Goal: Task Accomplishment & Management: Complete application form

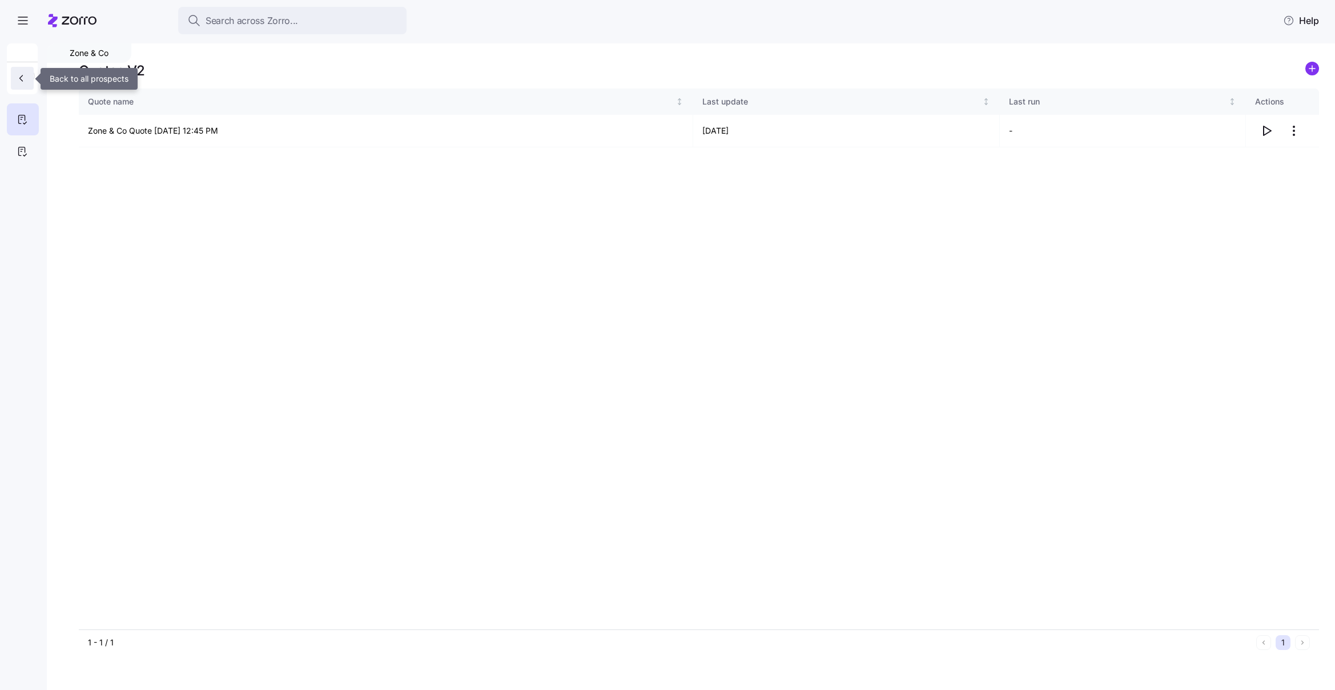
click at [16, 78] on icon "button" at bounding box center [20, 77] width 11 height 11
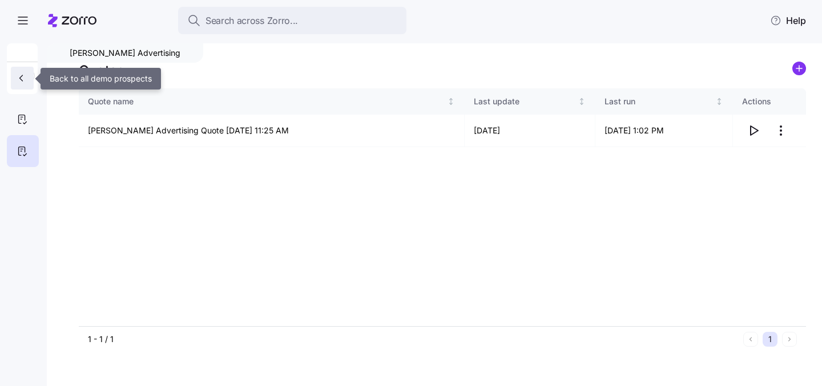
click at [18, 82] on icon "button" at bounding box center [20, 77] width 11 height 11
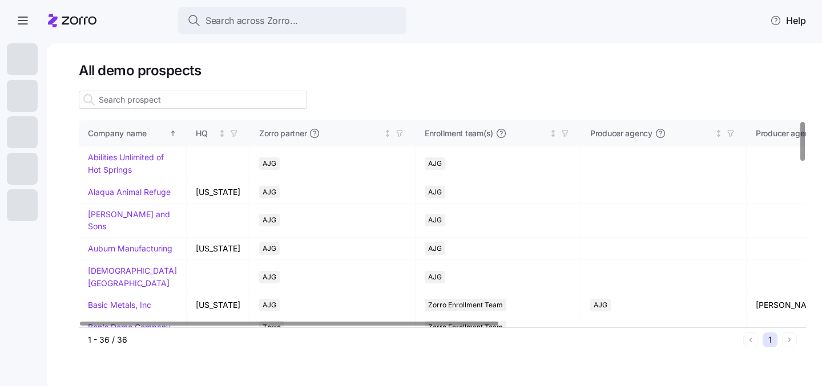
click at [170, 100] on input at bounding box center [193, 100] width 228 height 18
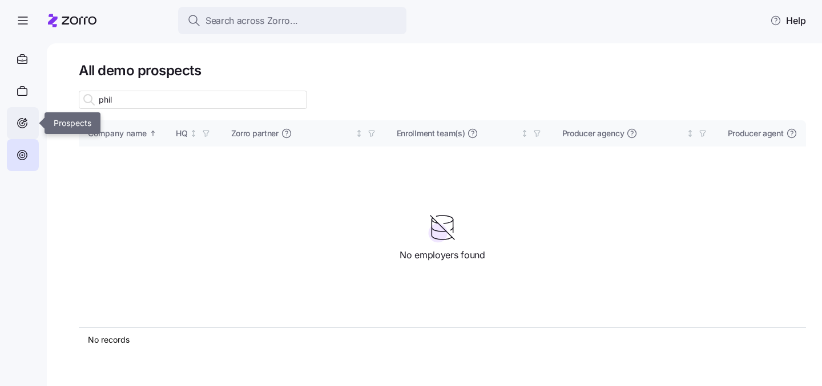
type input "phil"
click at [25, 124] on icon at bounding box center [21, 122] width 5 height 5
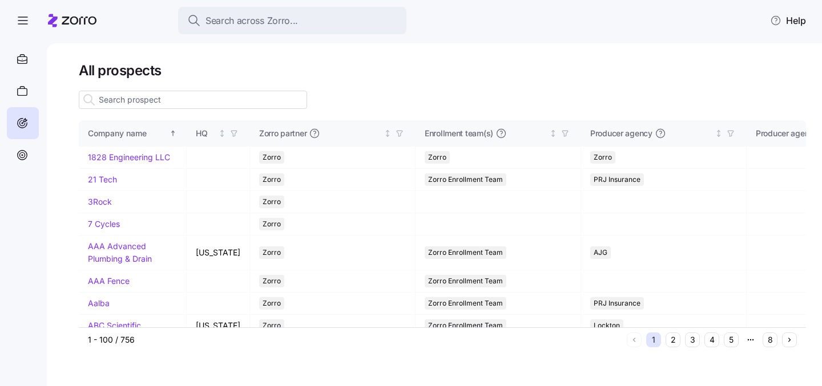
click at [136, 99] on input at bounding box center [193, 100] width 228 height 18
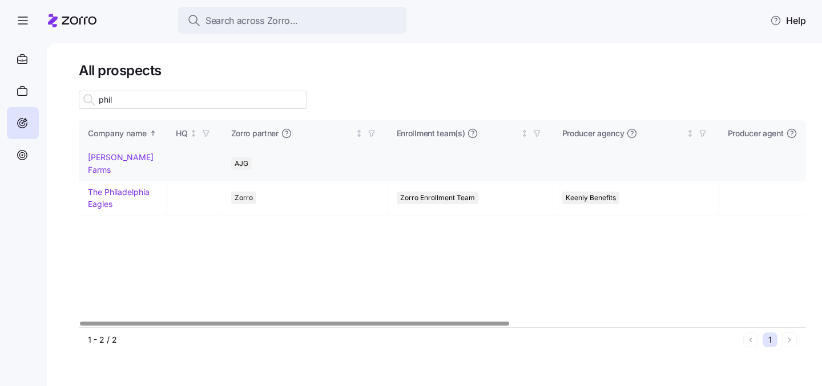
type input "phil"
drag, startPoint x: 100, startPoint y: 155, endPoint x: 288, endPoint y: 188, distance: 191.2
click at [100, 155] on link "Phillips Farms" at bounding box center [121, 163] width 66 height 22
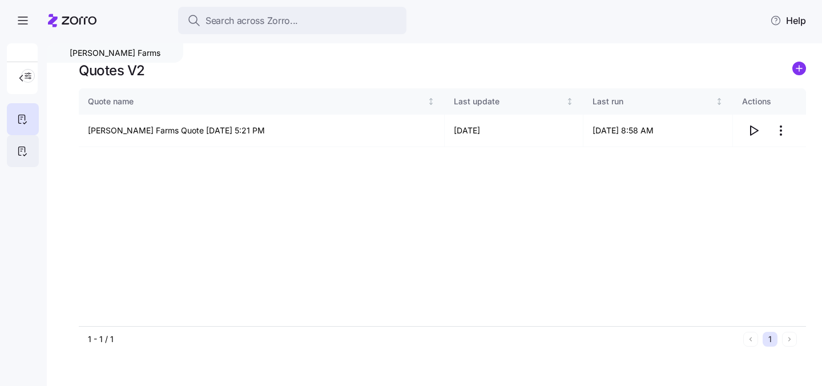
click at [23, 151] on icon at bounding box center [22, 151] width 13 height 14
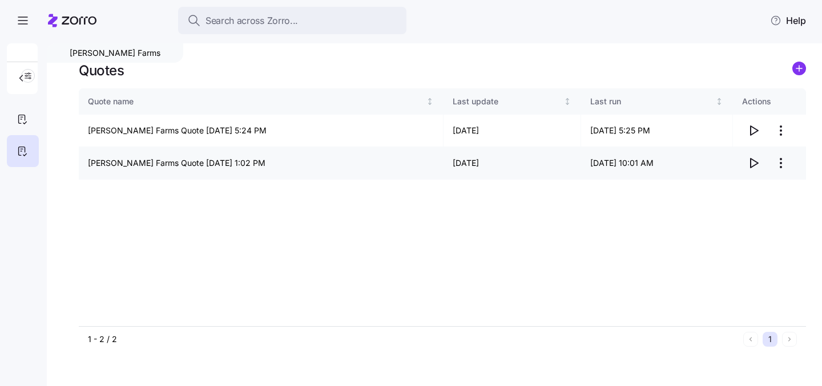
click at [752, 163] on icon "button" at bounding box center [754, 163] width 14 height 14
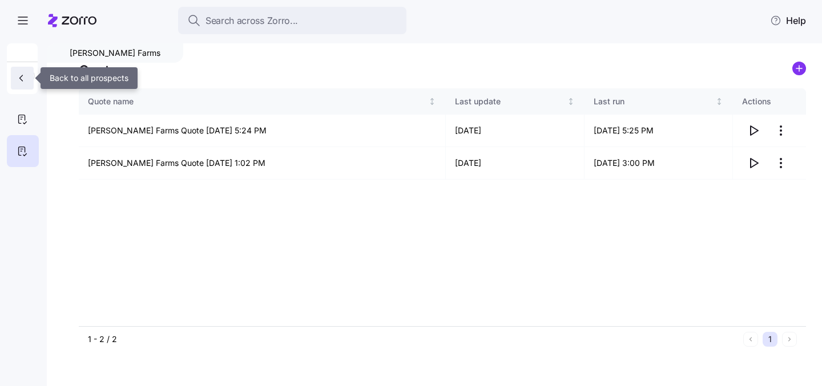
click at [18, 79] on icon "button" at bounding box center [20, 77] width 11 height 11
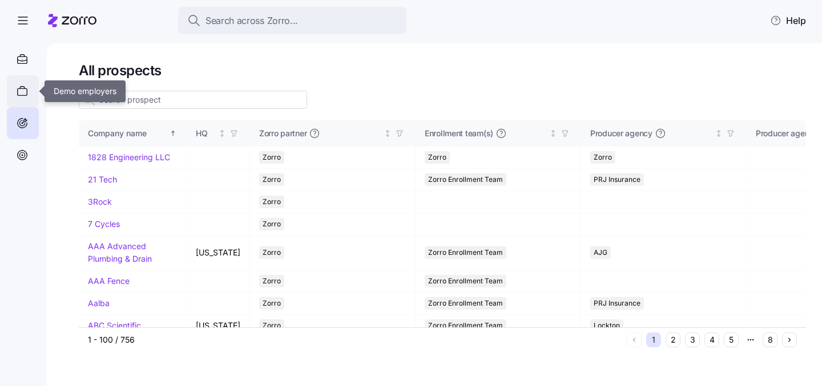
click at [23, 93] on icon at bounding box center [22, 91] width 13 height 14
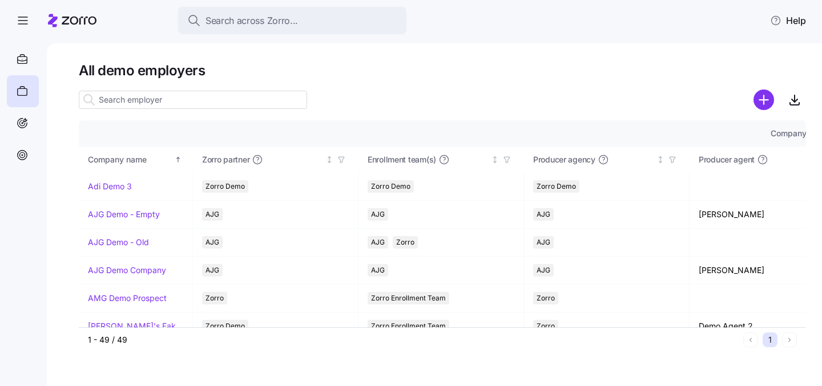
click at [167, 101] on input at bounding box center [193, 100] width 228 height 18
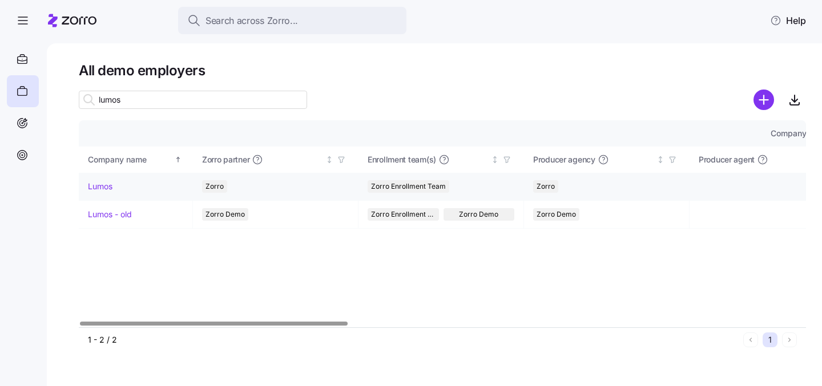
type input "lumos"
click at [92, 190] on link "Lumos" at bounding box center [100, 186] width 25 height 11
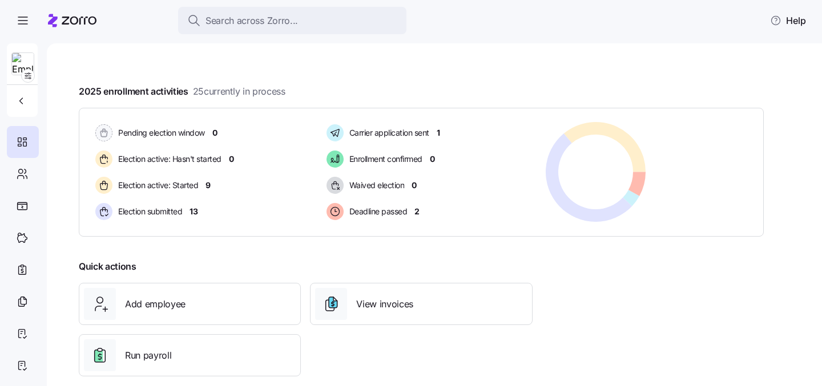
scroll to position [197, 0]
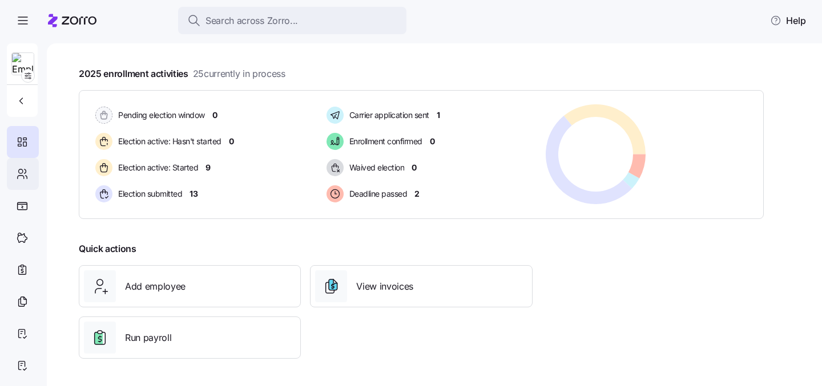
click at [26, 178] on icon at bounding box center [22, 174] width 13 height 14
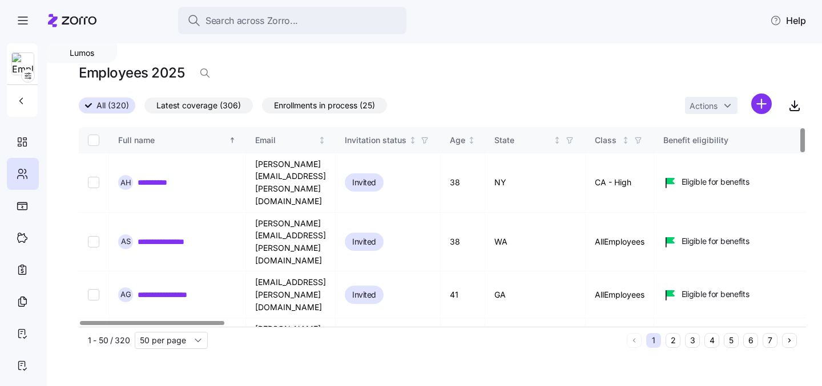
click at [754, 346] on button "6" at bounding box center [750, 340] width 15 height 15
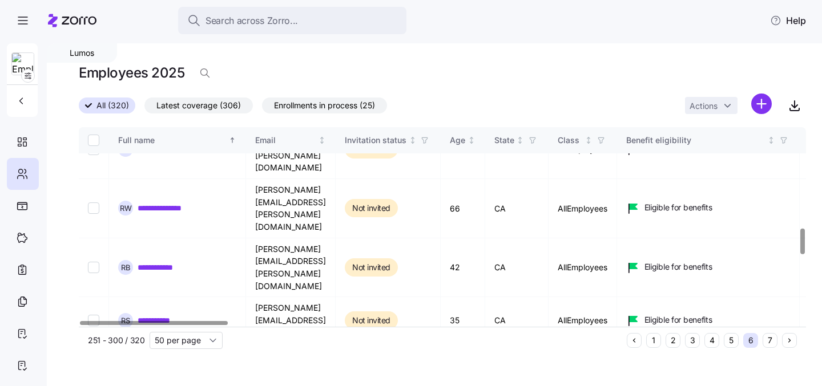
scroll to position [851, 0]
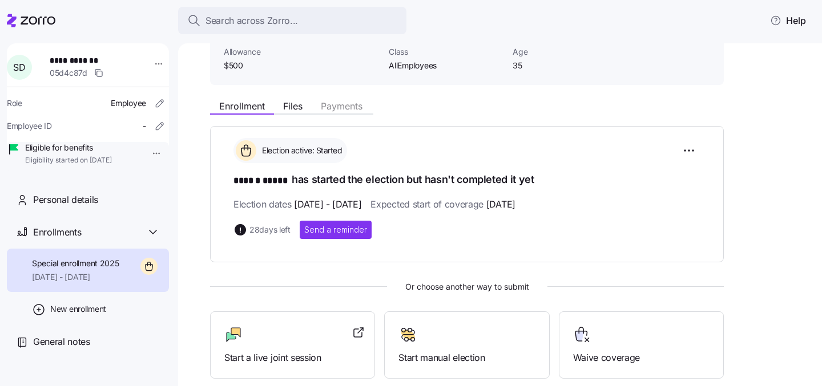
scroll to position [155, 0]
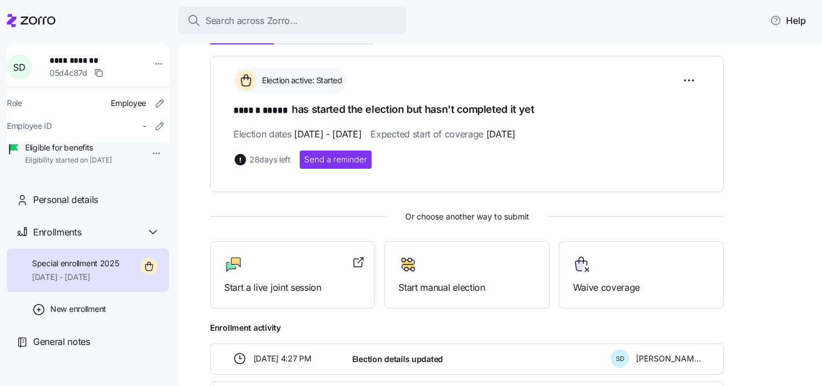
click at [286, 262] on div at bounding box center [292, 265] width 136 height 18
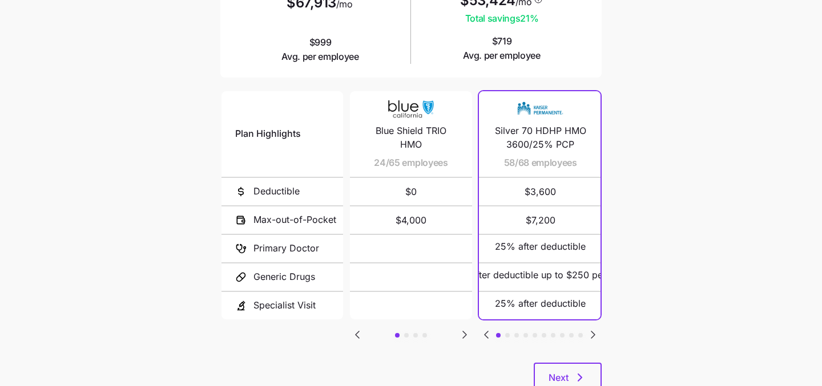
scroll to position [199, 0]
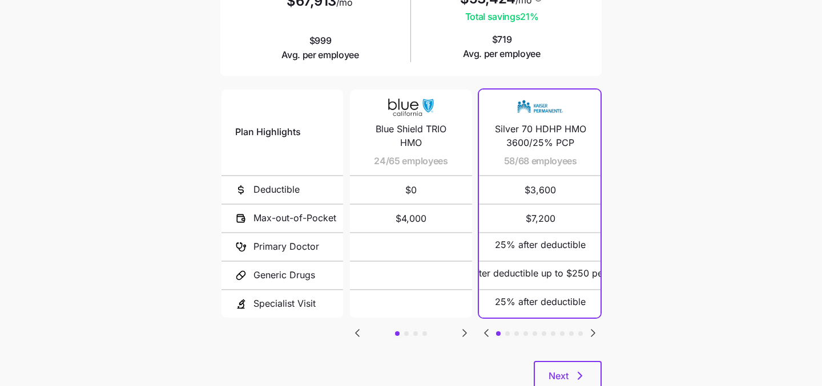
click at [464, 330] on icon "Go to next slide" at bounding box center [464, 333] width 3 height 7
click at [461, 331] on icon "Go to next slide" at bounding box center [465, 334] width 14 height 14
click at [354, 330] on icon "Go to previous slide" at bounding box center [357, 334] width 14 height 14
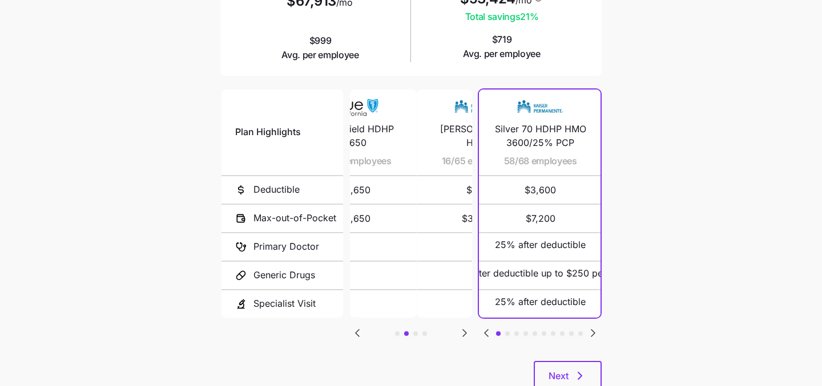
click at [354, 330] on icon "Go to previous slide" at bounding box center [357, 334] width 14 height 14
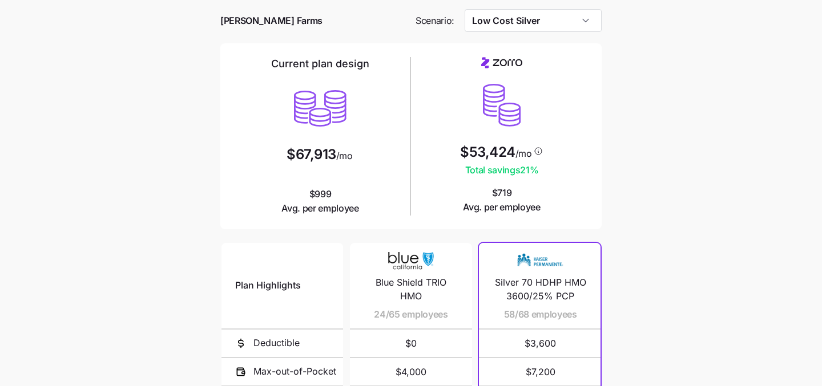
scroll to position [0, 0]
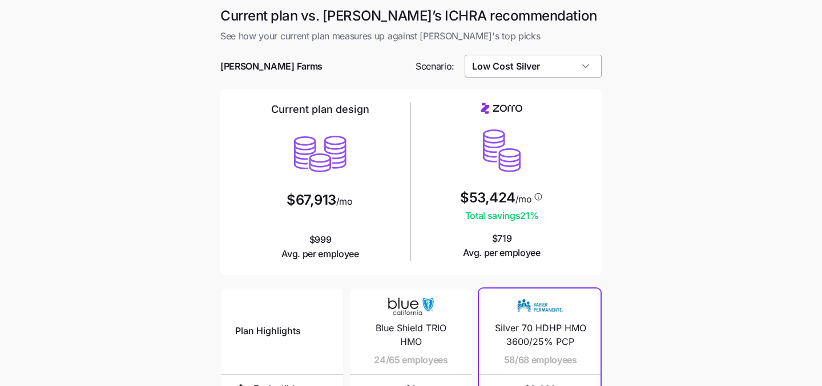
click at [555, 68] on input "Low Cost Silver" at bounding box center [534, 66] width 138 height 23
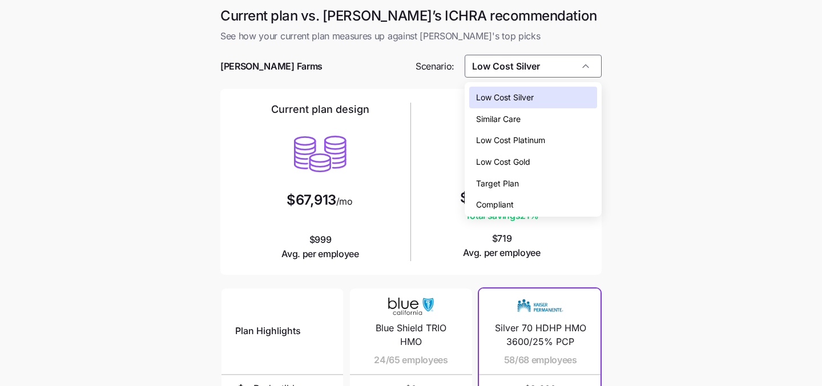
click at [571, 94] on div "Low Cost Silver" at bounding box center [533, 98] width 128 height 22
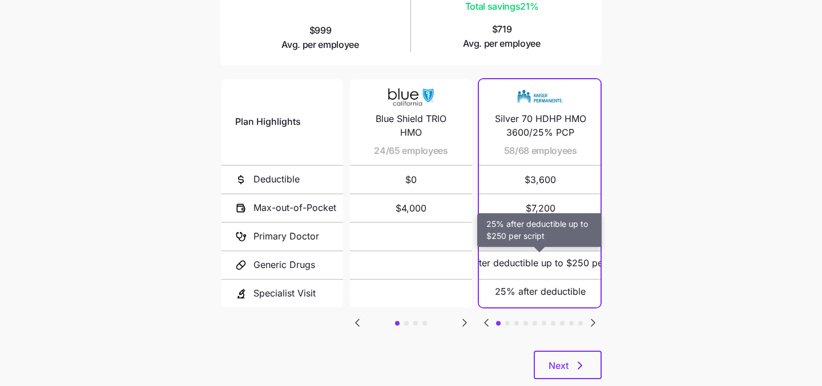
scroll to position [210, 0]
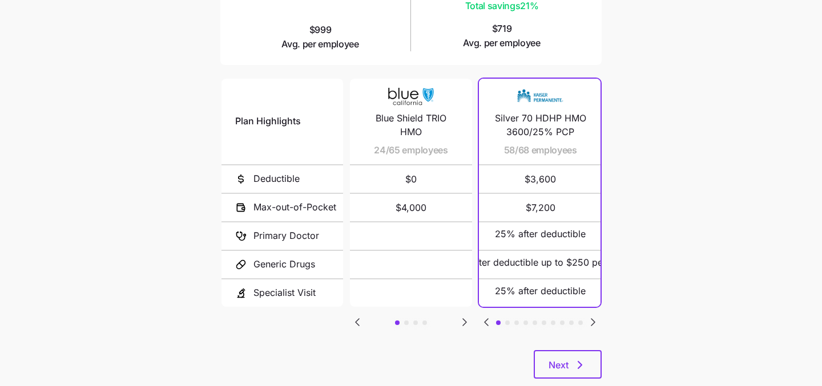
click at [593, 319] on icon "Go to next slide" at bounding box center [592, 322] width 3 height 7
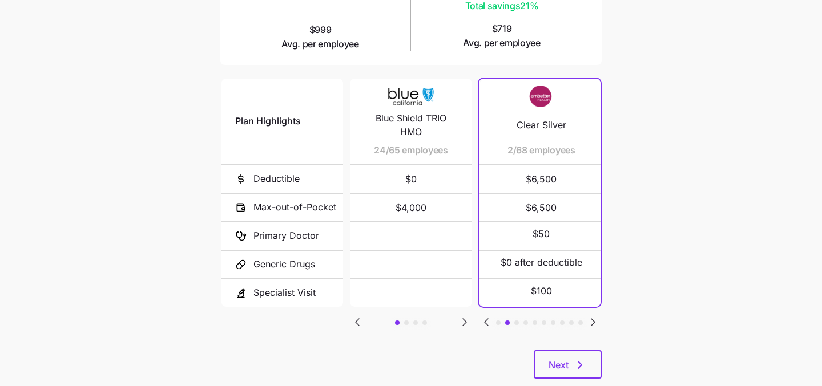
click at [593, 319] on icon "Go to next slide" at bounding box center [592, 322] width 3 height 7
click at [486, 316] on icon "Go to previous slide" at bounding box center [486, 323] width 14 height 14
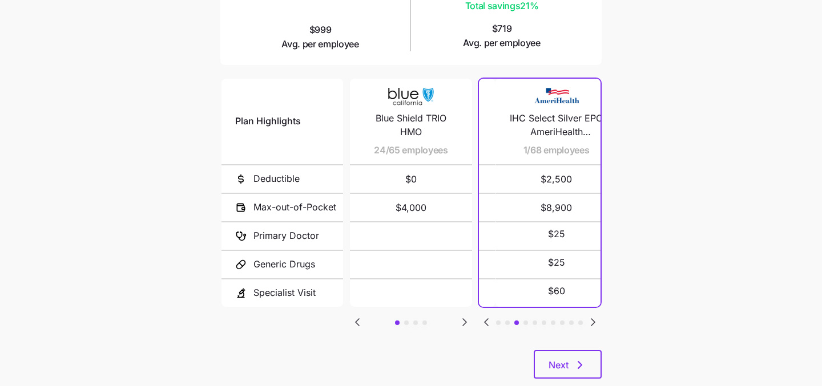
click at [486, 316] on icon "Go to previous slide" at bounding box center [486, 323] width 14 height 14
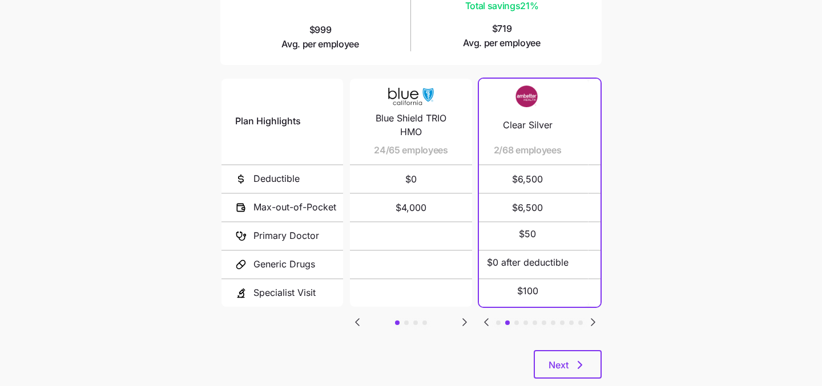
click at [486, 316] on icon "Go to previous slide" at bounding box center [486, 323] width 14 height 14
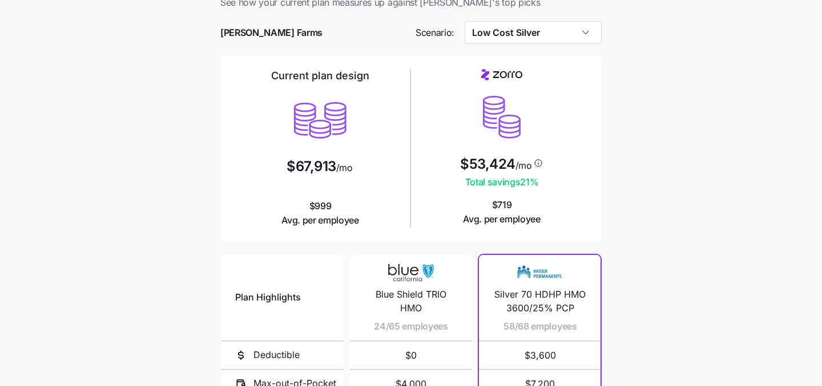
scroll to position [30, 0]
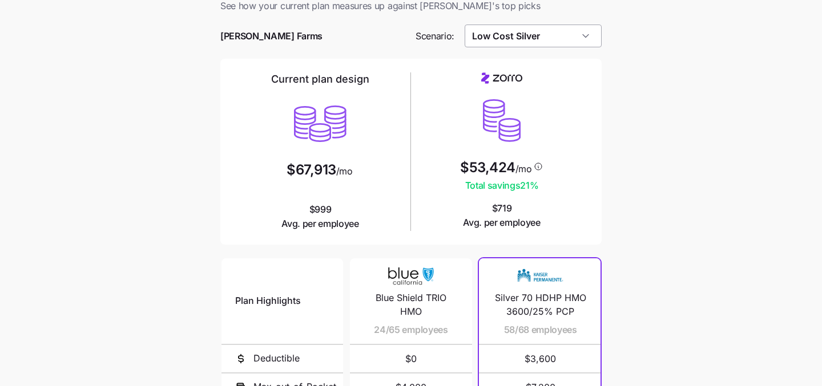
click at [546, 41] on input "Low Cost Silver" at bounding box center [534, 36] width 138 height 23
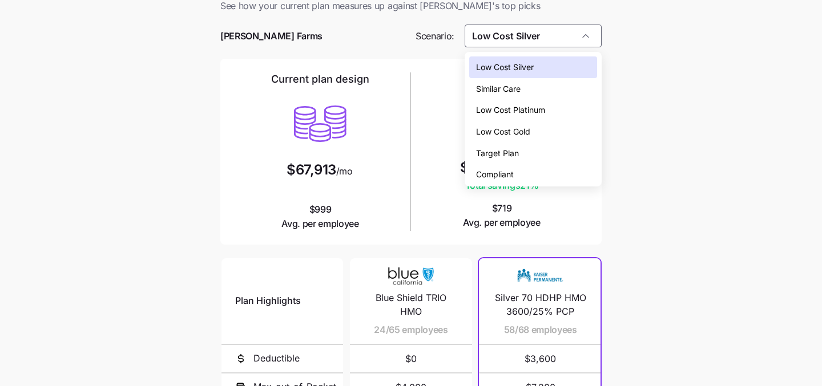
click at [532, 131] on div "Low Cost Gold" at bounding box center [533, 132] width 128 height 22
type input "Low Cost Gold"
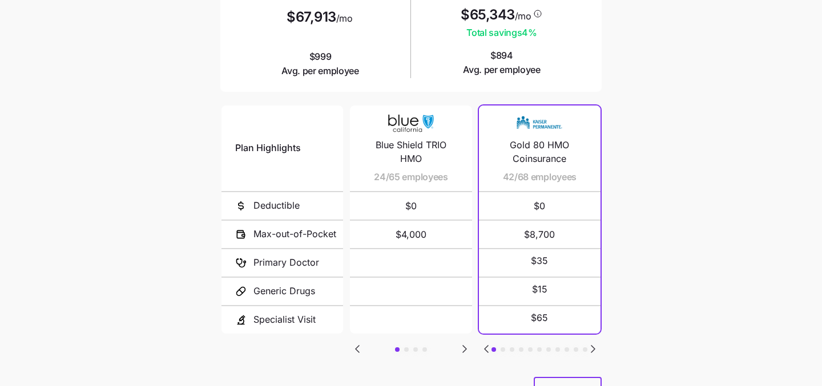
scroll to position [186, 0]
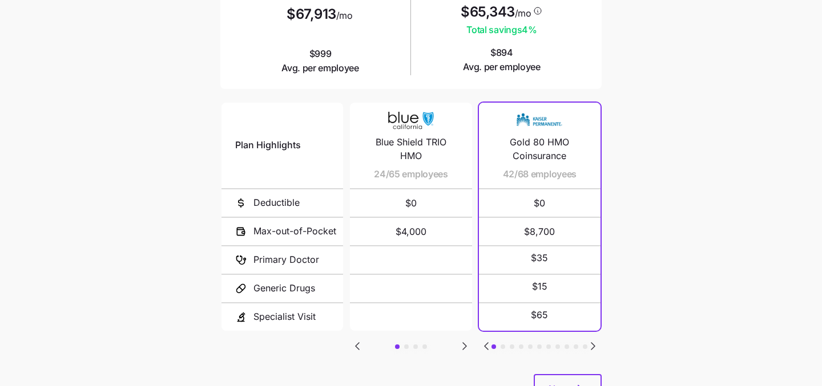
click at [597, 342] on icon "Go to next slide" at bounding box center [593, 347] width 14 height 14
click at [464, 341] on icon "Go to next slide" at bounding box center [465, 347] width 14 height 14
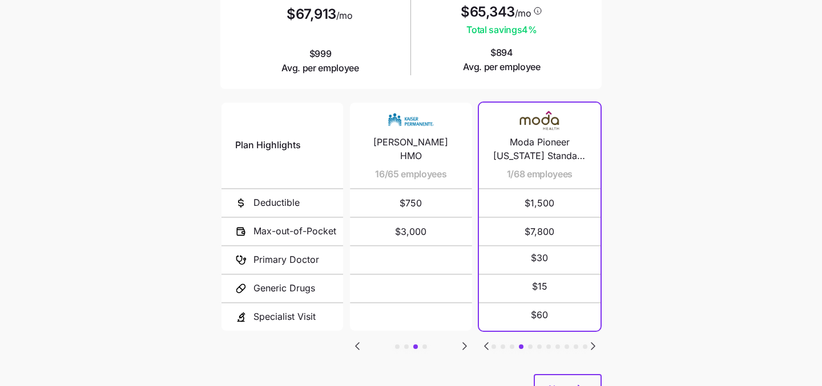
click at [360, 342] on icon "Go to previous slide" at bounding box center [357, 347] width 14 height 14
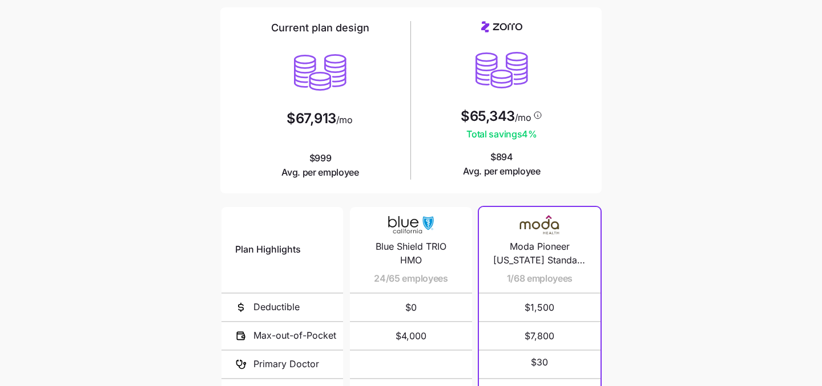
scroll to position [225, 0]
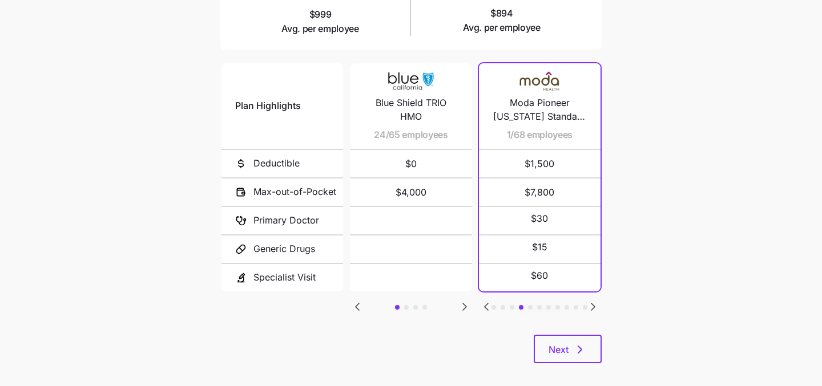
click at [490, 305] on icon "Go to previous slide" at bounding box center [486, 307] width 14 height 14
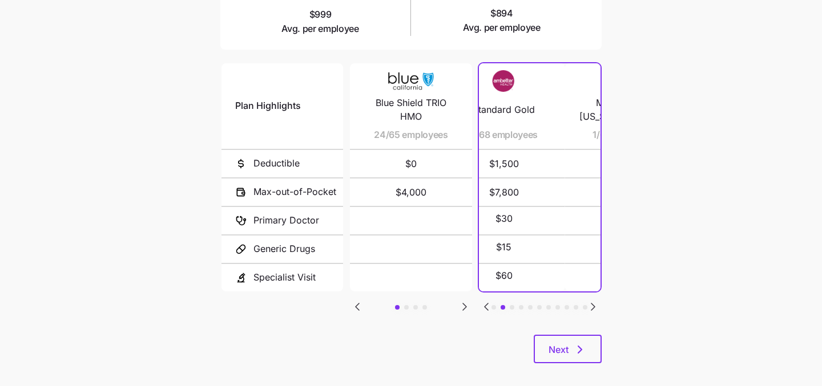
click at [490, 305] on icon "Go to previous slide" at bounding box center [486, 307] width 14 height 14
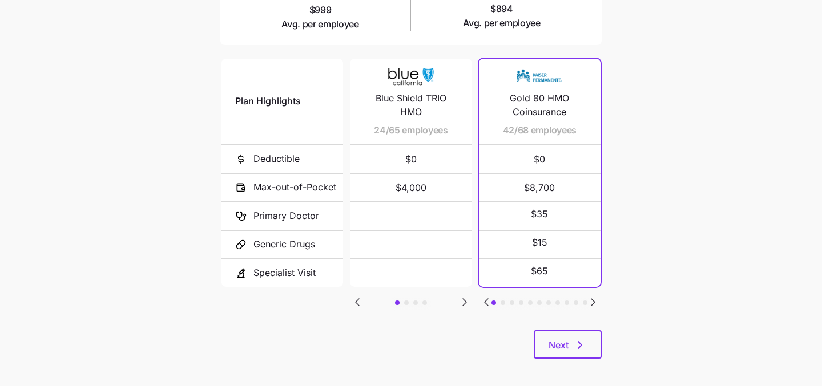
scroll to position [236, 0]
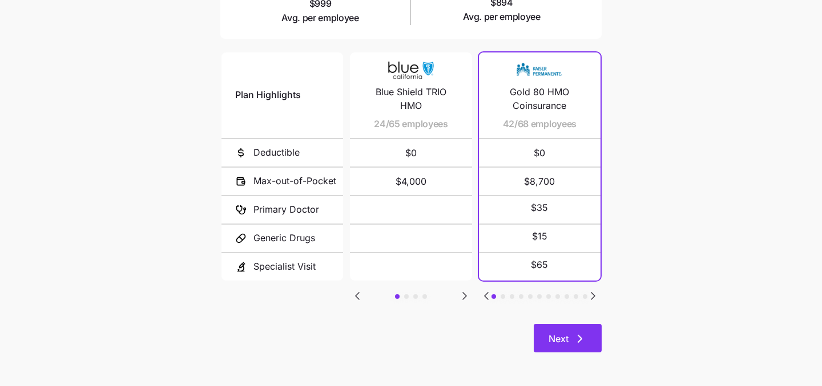
click at [574, 336] on icon "button" at bounding box center [580, 339] width 14 height 14
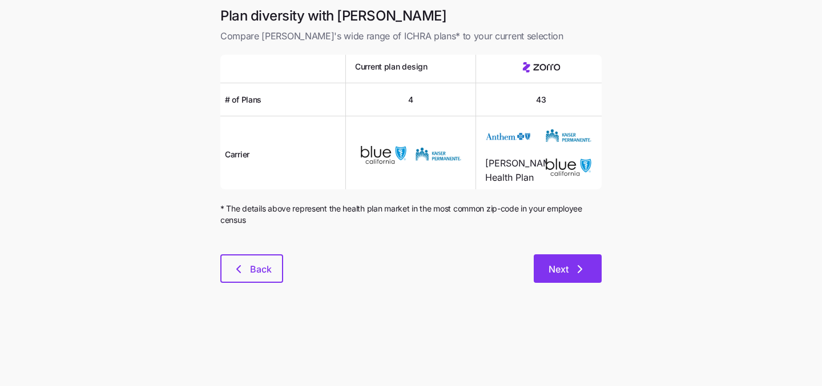
click at [558, 262] on button "Next" at bounding box center [568, 269] width 68 height 29
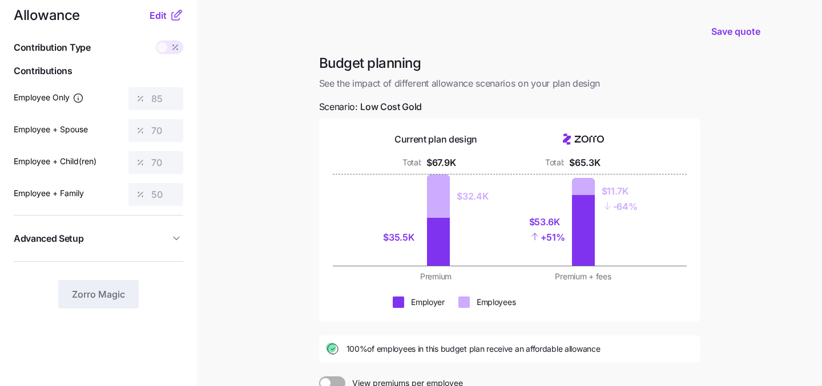
scroll to position [12, 0]
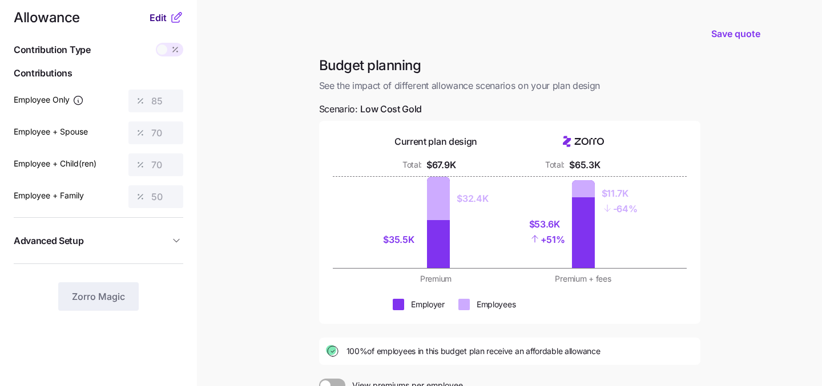
click at [156, 16] on span "Edit" at bounding box center [158, 18] width 17 height 14
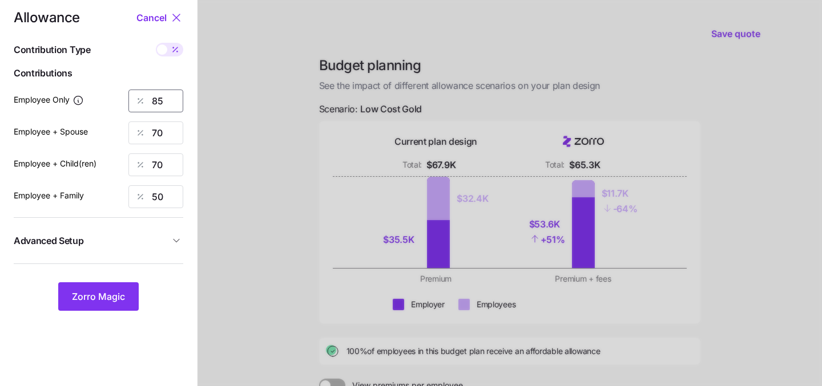
click at [166, 103] on input "85" at bounding box center [155, 101] width 55 height 23
click at [168, 126] on input "70" at bounding box center [155, 133] width 55 height 23
type input "-"
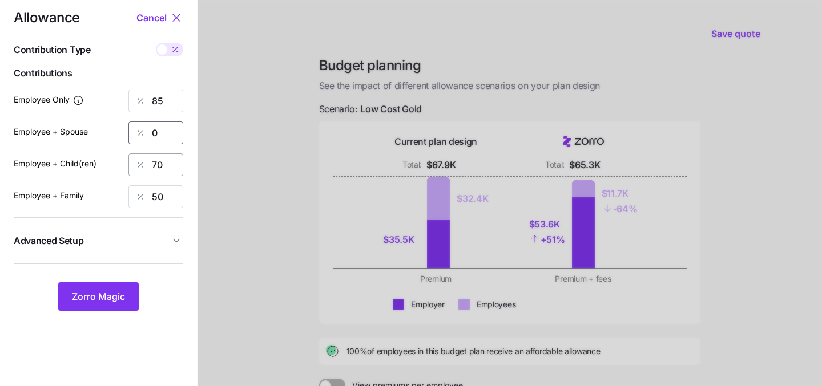
type input "0"
click at [167, 167] on input "70" at bounding box center [155, 165] width 55 height 23
type input "0"
click at [174, 187] on input "50" at bounding box center [155, 197] width 55 height 23
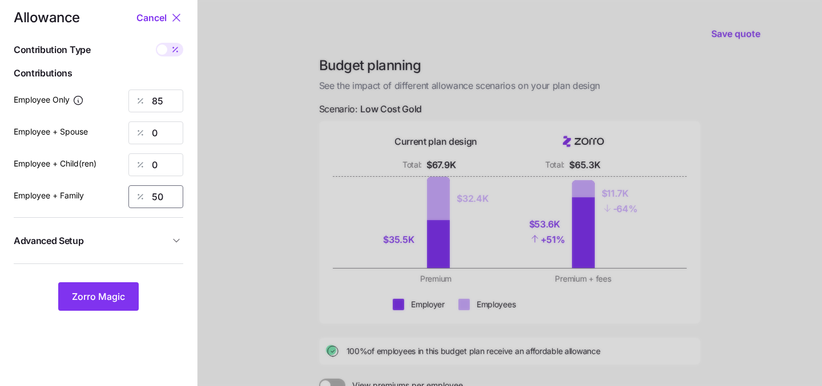
click at [174, 187] on input "50" at bounding box center [155, 197] width 55 height 23
type input "0"
click at [170, 107] on input "85" at bounding box center [155, 101] width 55 height 23
type input "100"
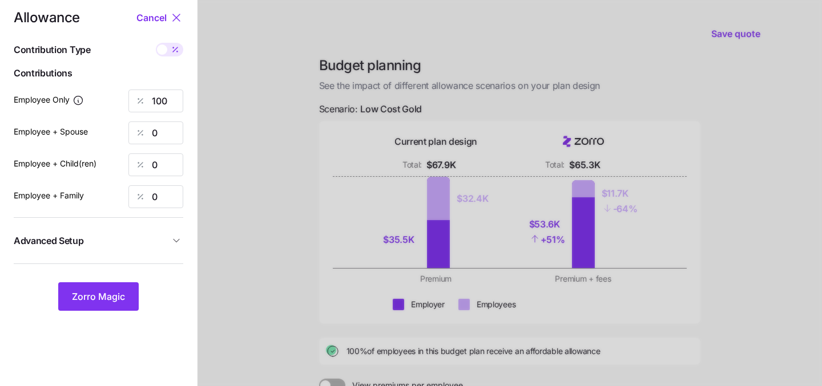
click at [248, 158] on div at bounding box center [510, 268] width 624 height 561
click at [90, 296] on span "Zorro Magic" at bounding box center [98, 297] width 53 height 14
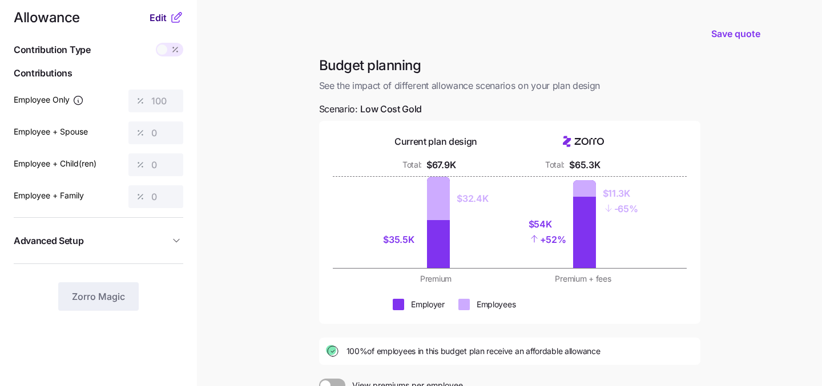
click at [161, 18] on span "Edit" at bounding box center [158, 18] width 17 height 14
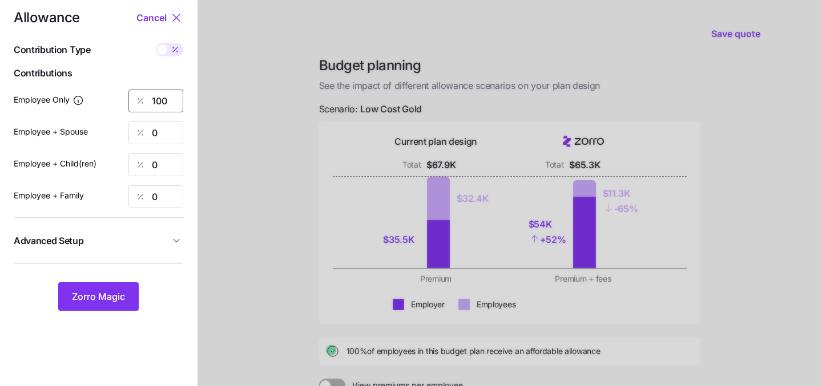
click at [168, 94] on input "100" at bounding box center [155, 101] width 55 height 23
click at [103, 294] on span "Zorro Magic" at bounding box center [98, 297] width 53 height 14
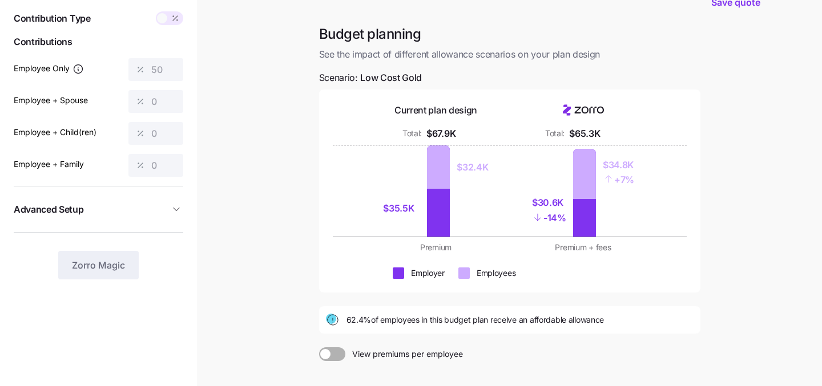
scroll to position [50, 0]
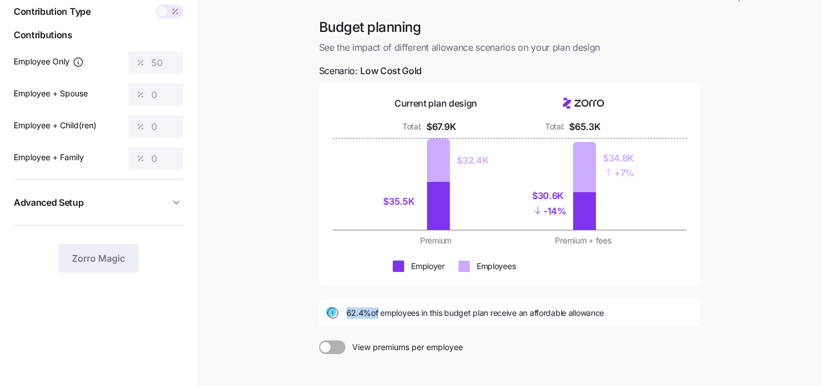
drag, startPoint x: 344, startPoint y: 314, endPoint x: 374, endPoint y: 313, distance: 30.8
click at [375, 313] on div "62.4% of employees in this budget plan receive an affordable allowance" at bounding box center [510, 314] width 368 height 14
click at [382, 325] on div "62.4% of employees in this budget plan receive an affordable allowance" at bounding box center [509, 313] width 381 height 27
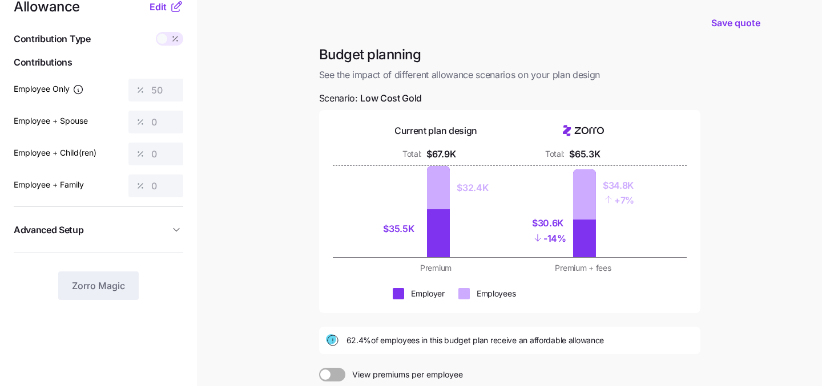
scroll to position [22, 0]
click at [160, 6] on span "Edit" at bounding box center [158, 8] width 17 height 14
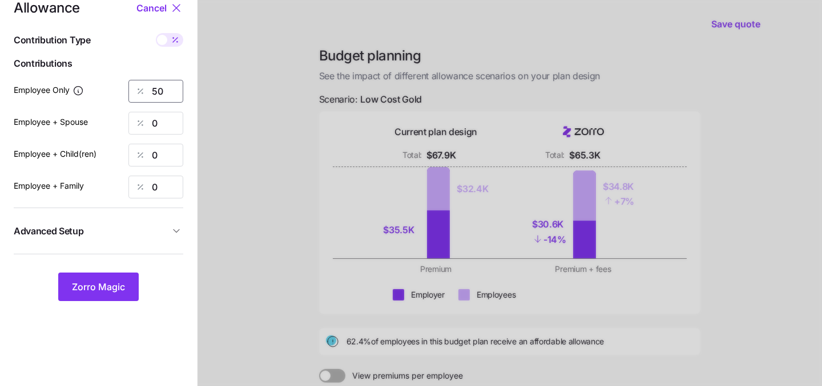
click at [161, 87] on input "50" at bounding box center [155, 91] width 55 height 23
type input "5"
type input "60"
click at [254, 202] on div at bounding box center [510, 258] width 624 height 561
click at [96, 281] on span "Zorro Magic" at bounding box center [98, 287] width 53 height 14
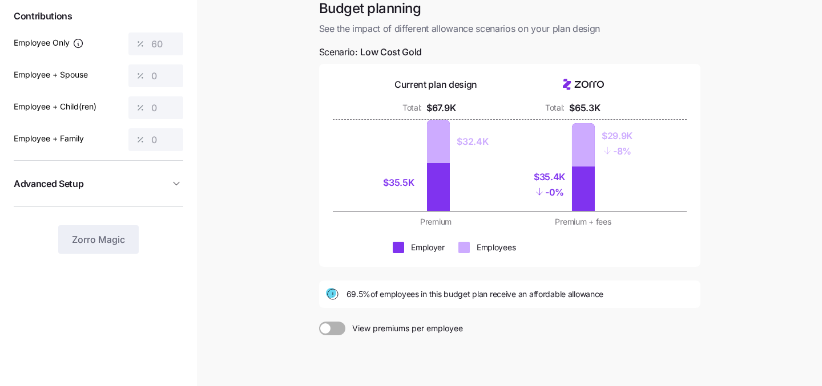
scroll to position [106, 0]
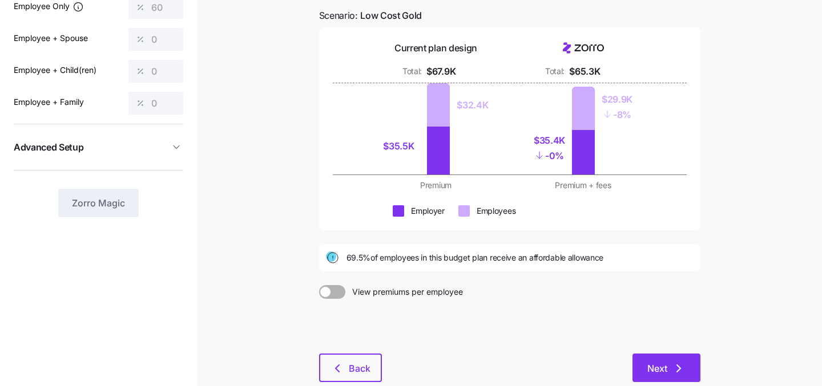
click at [651, 370] on span "Next" at bounding box center [657, 369] width 20 height 14
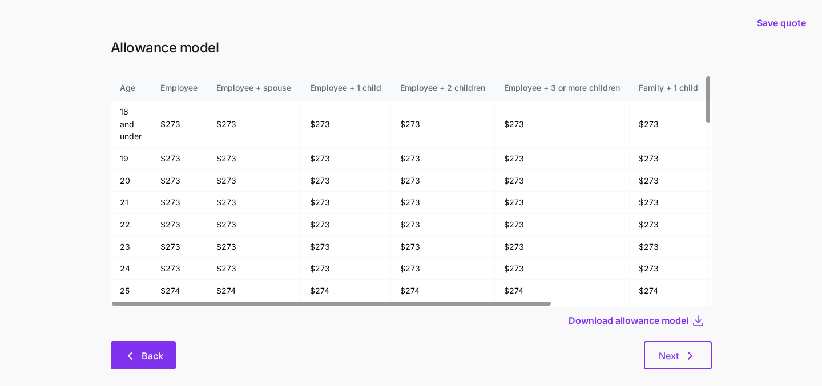
click at [123, 362] on icon "button" at bounding box center [130, 356] width 14 height 14
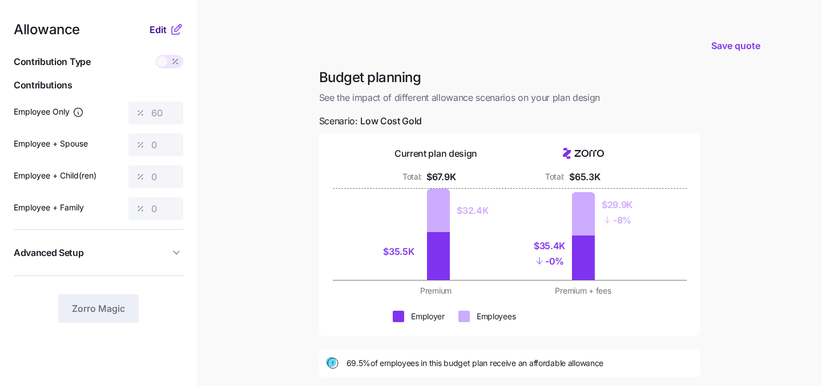
click at [156, 30] on span "Edit" at bounding box center [158, 30] width 17 height 14
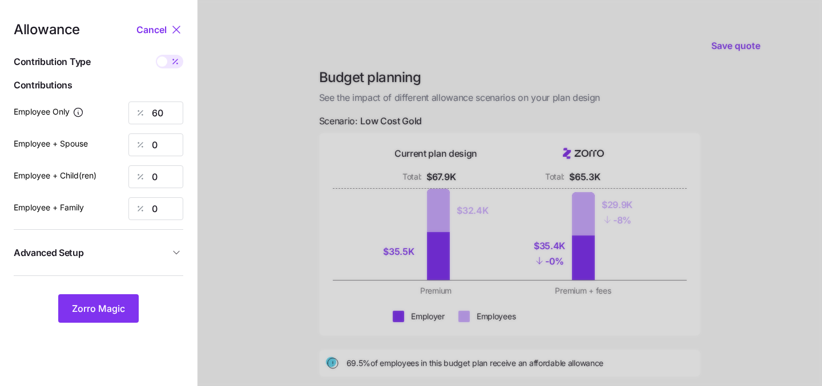
click at [167, 61] on span at bounding box center [175, 62] width 16 height 14
click at [156, 55] on input "checkbox" at bounding box center [156, 55] width 0 height 0
click at [173, 62] on span at bounding box center [177, 62] width 10 height 10
click at [156, 55] on input "checkbox" at bounding box center [156, 55] width 0 height 0
type input "60"
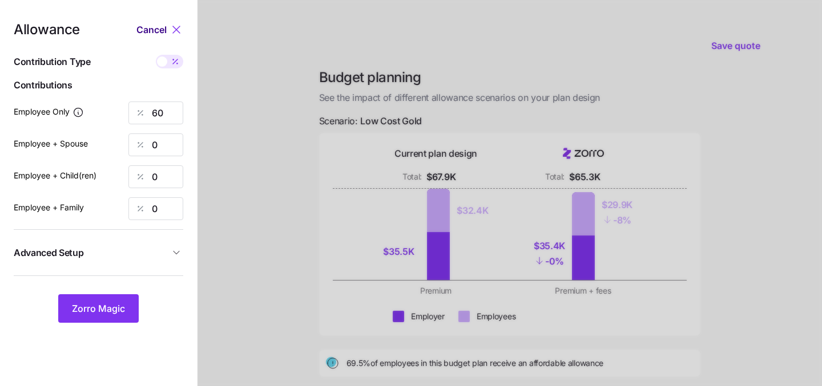
click at [159, 28] on span "Cancel" at bounding box center [151, 30] width 30 height 14
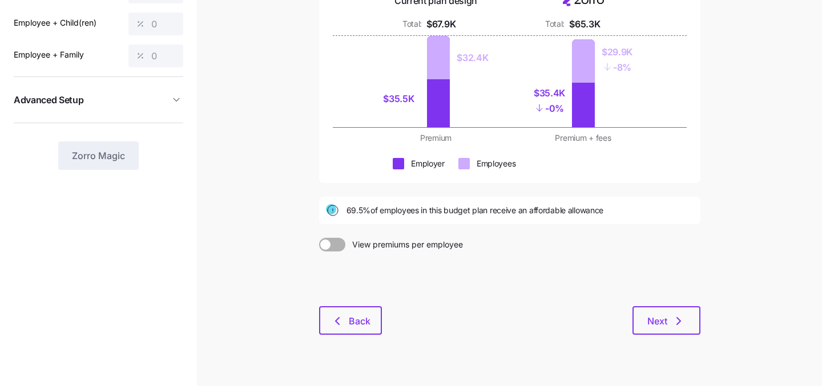
scroll to position [166, 0]
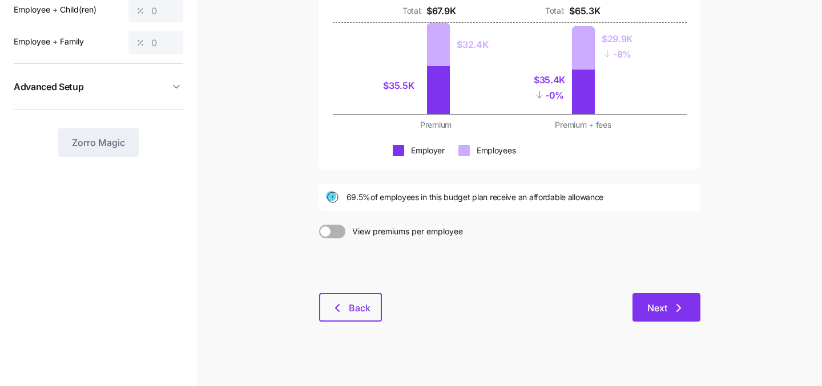
click at [649, 310] on span "Next" at bounding box center [657, 308] width 20 height 14
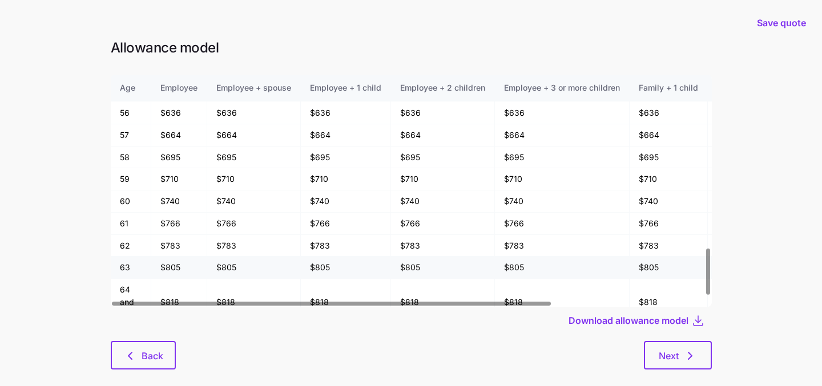
scroll to position [857, 0]
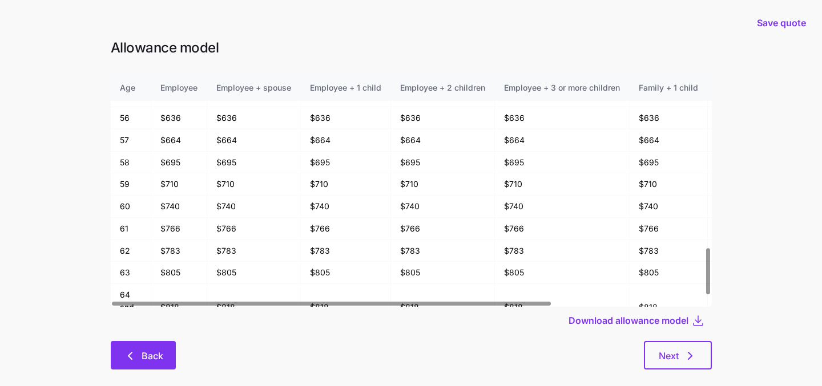
click at [164, 353] on button "Back" at bounding box center [143, 355] width 65 height 29
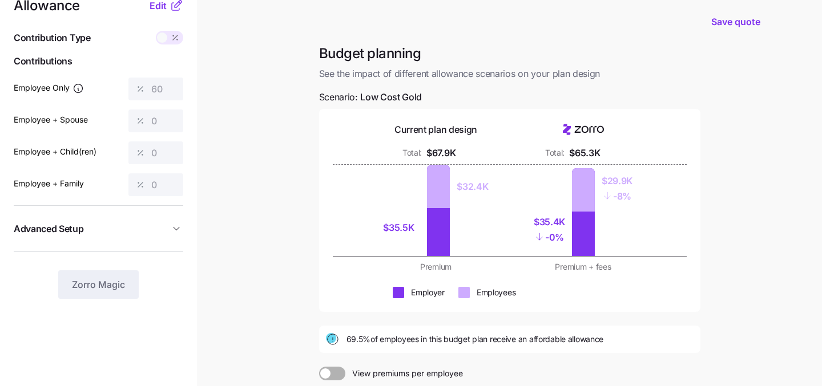
scroll to position [25, 0]
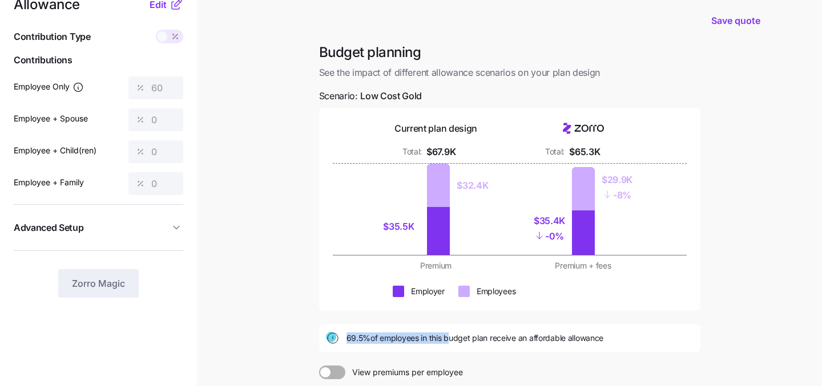
drag, startPoint x: 345, startPoint y: 337, endPoint x: 447, endPoint y: 339, distance: 101.6
click at [447, 339] on div "69.5% of employees in this budget plan receive an affordable allowance" at bounding box center [510, 339] width 368 height 14
click at [447, 339] on span "69.5% of employees in this budget plan receive an affordable allowance" at bounding box center [474, 338] width 257 height 11
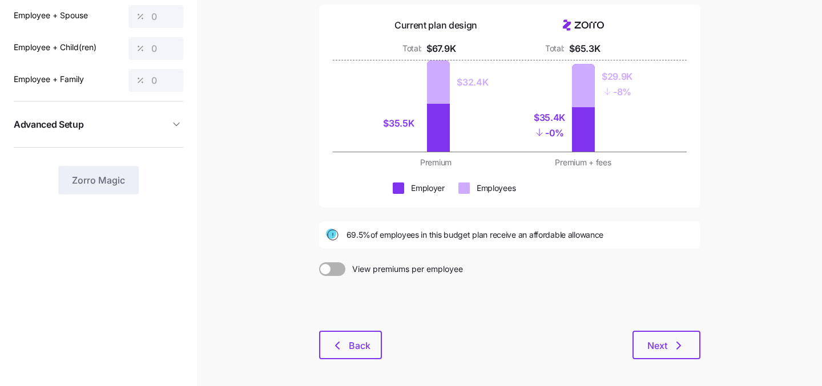
scroll to position [130, 0]
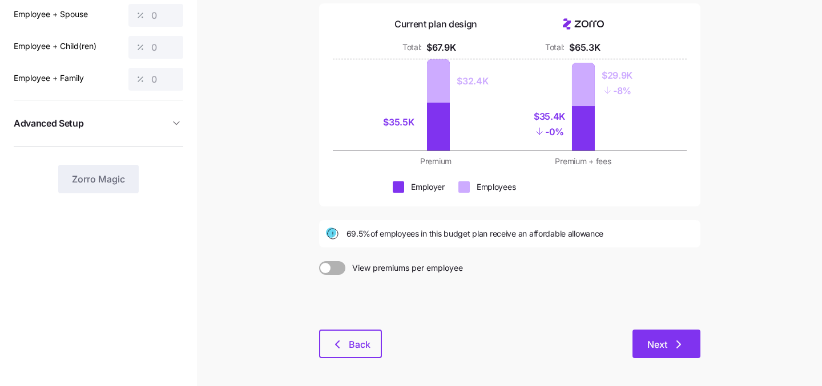
click at [661, 341] on span "Next" at bounding box center [657, 345] width 20 height 14
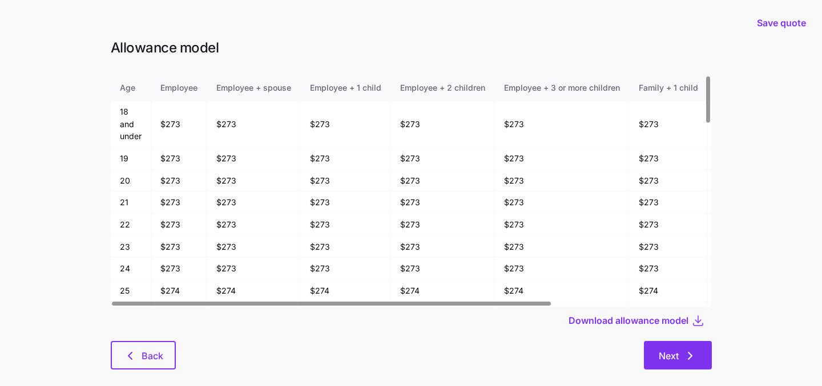
click at [660, 352] on span "Next" at bounding box center [669, 356] width 20 height 14
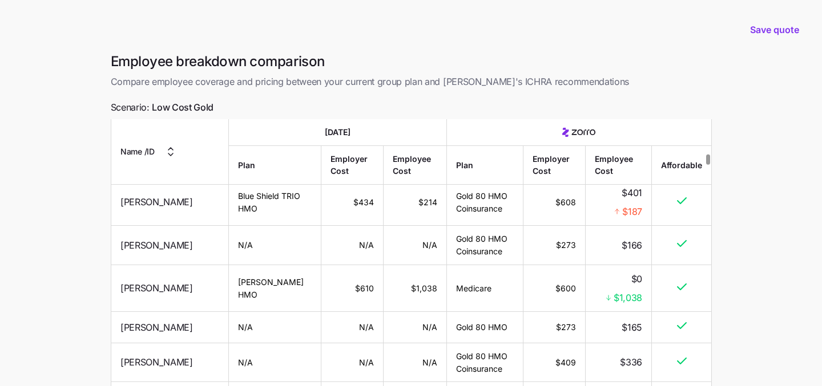
scroll to position [1175, 0]
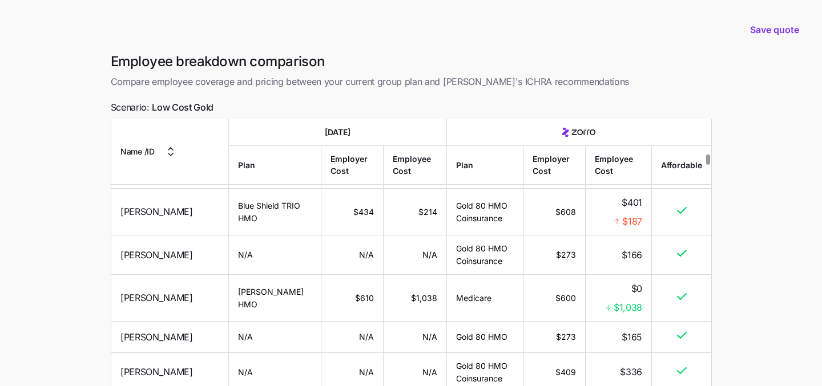
click at [229, 235] on td "Blue Shield TRIO HMO" at bounding box center [275, 212] width 92 height 47
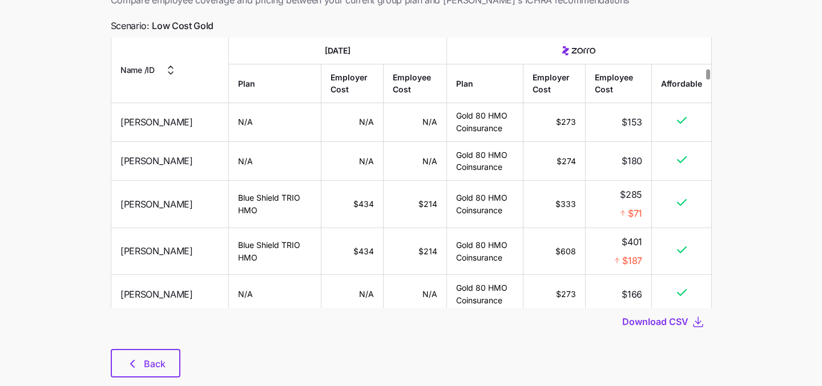
scroll to position [107, 0]
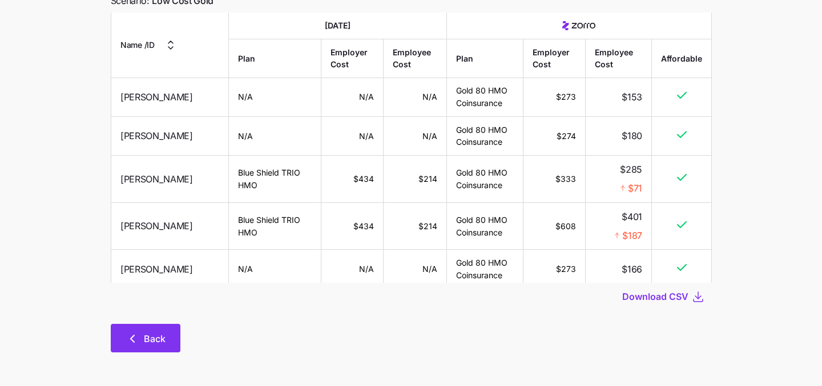
click at [138, 332] on icon "button" at bounding box center [133, 339] width 14 height 14
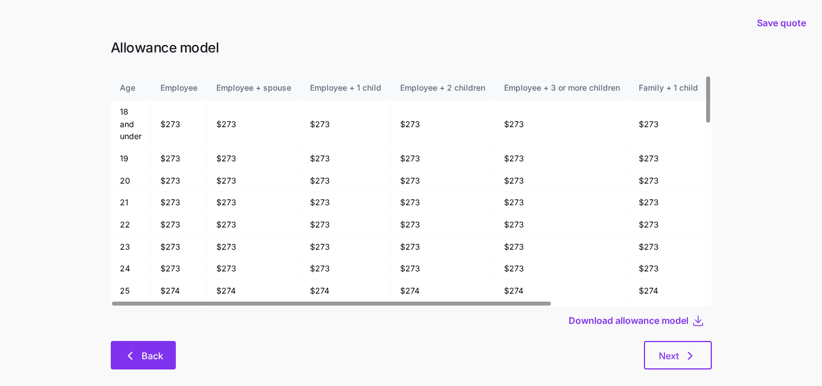
click at [144, 352] on span "Back" at bounding box center [153, 356] width 22 height 14
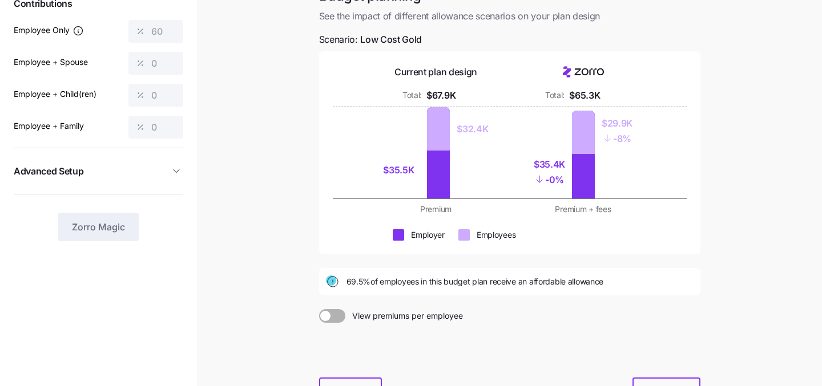
scroll to position [161, 0]
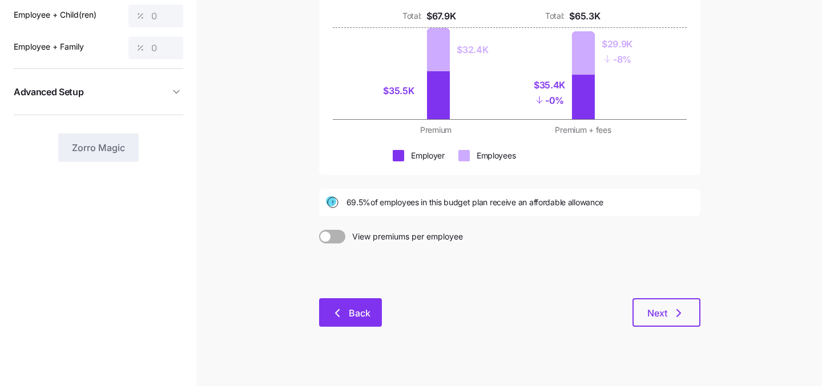
click at [358, 315] on span "Back" at bounding box center [360, 314] width 22 height 14
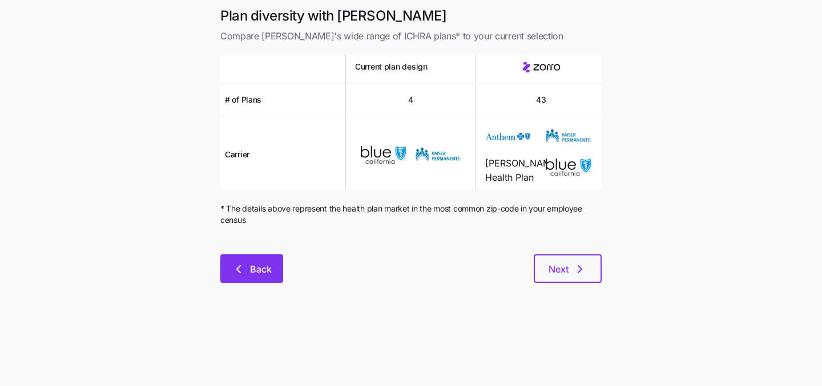
click at [229, 259] on button "Back" at bounding box center [251, 269] width 63 height 29
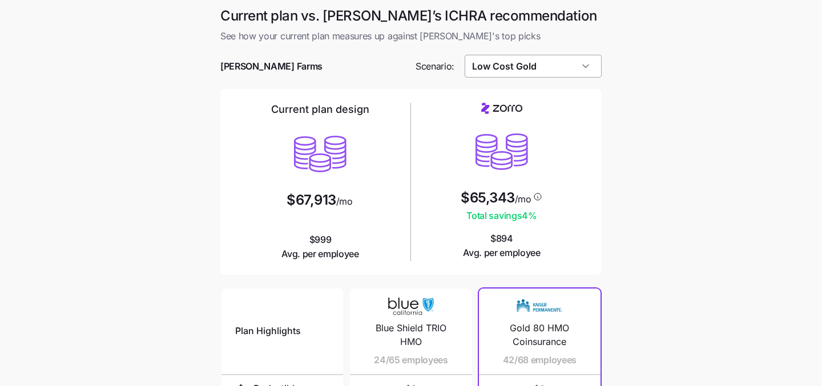
click at [523, 68] on input "Low Cost Gold" at bounding box center [534, 66] width 138 height 23
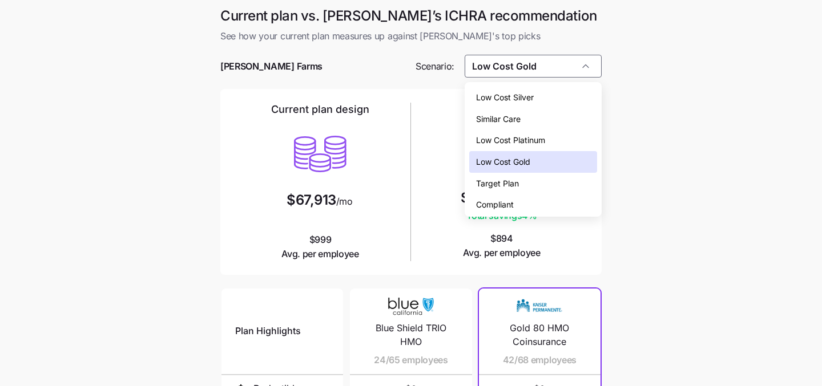
click at [537, 96] on div "Low Cost Silver" at bounding box center [533, 98] width 128 height 22
type input "Low Cost Silver"
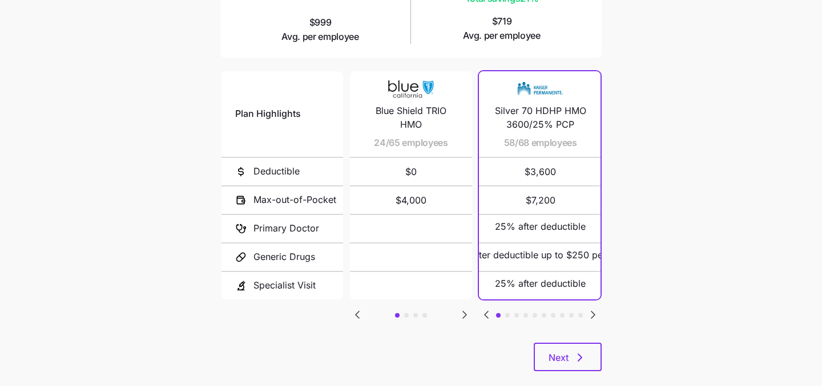
scroll to position [236, 0]
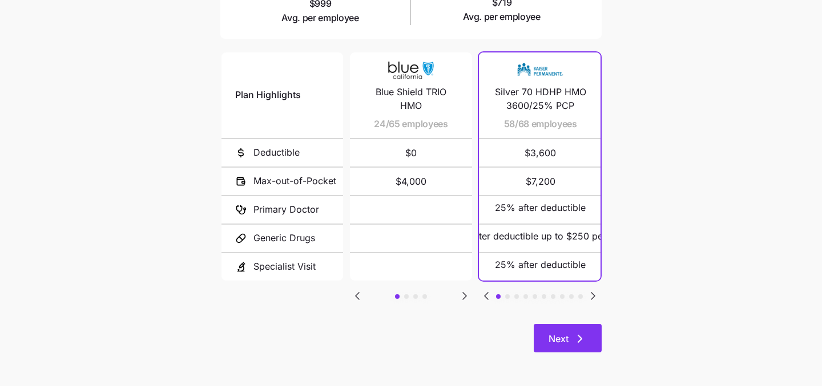
click at [559, 342] on span "Next" at bounding box center [559, 339] width 20 height 14
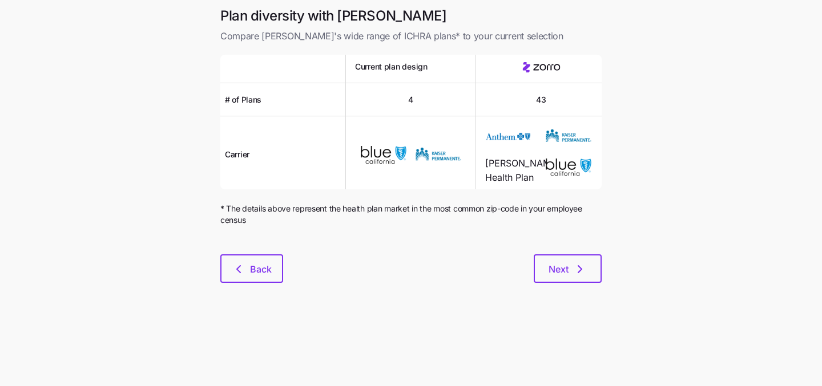
click at [562, 284] on div "Plan diversity with Zorro Compare Zorro's wide range of ICHRA plans* to your cu…" at bounding box center [411, 152] width 400 height 290
click at [557, 259] on button "Next" at bounding box center [568, 269] width 68 height 29
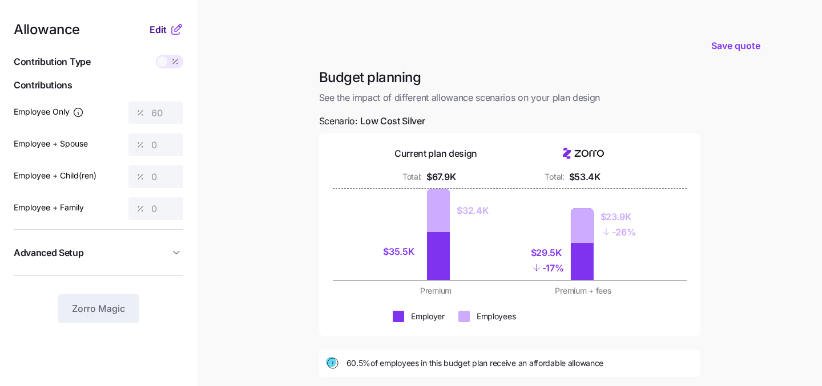
click at [158, 31] on span "Edit" at bounding box center [158, 30] width 17 height 14
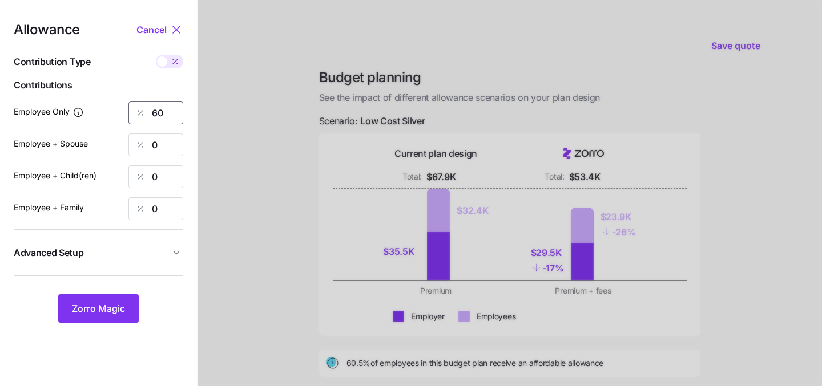
click at [163, 112] on input "60" at bounding box center [155, 113] width 55 height 23
type input "6"
click at [97, 300] on button "Zorro Magic" at bounding box center [98, 309] width 80 height 29
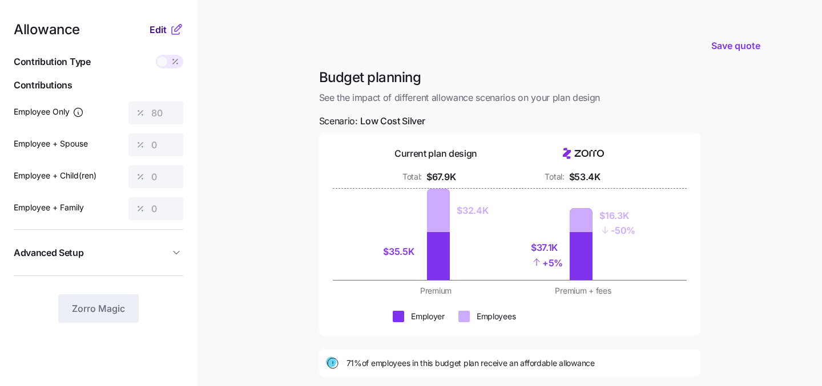
click at [161, 28] on span "Edit" at bounding box center [158, 30] width 17 height 14
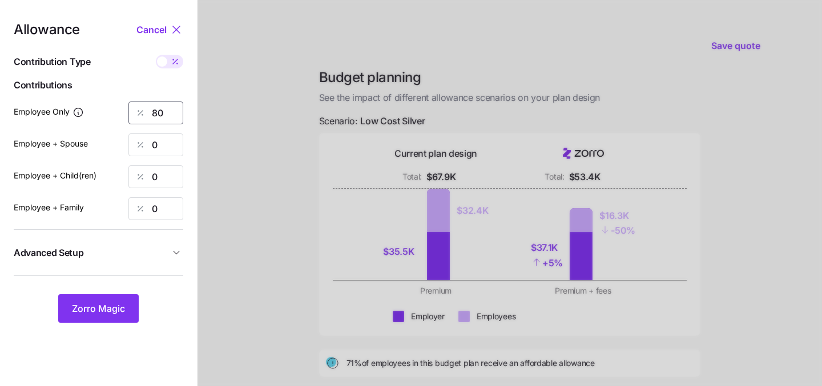
click at [163, 108] on input "80" at bounding box center [155, 113] width 55 height 23
type input "8"
type input "65"
click at [90, 319] on button "Zorro Magic" at bounding box center [98, 309] width 80 height 29
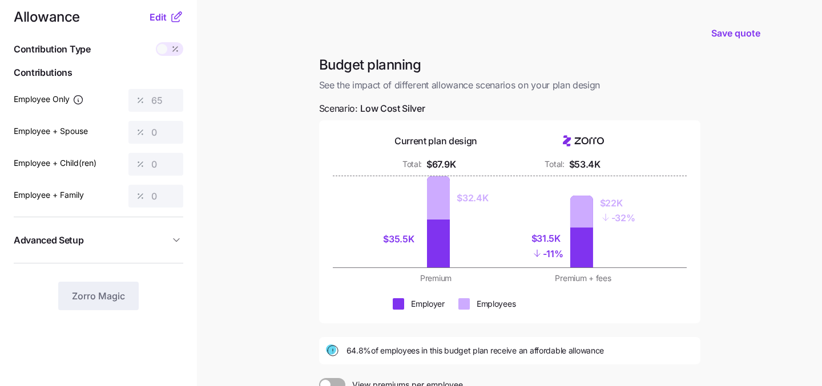
scroll to position [16, 0]
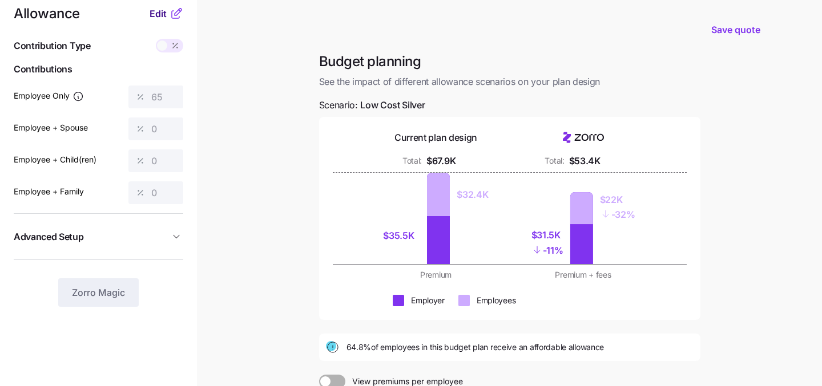
click at [166, 10] on span "Edit" at bounding box center [158, 14] width 17 height 14
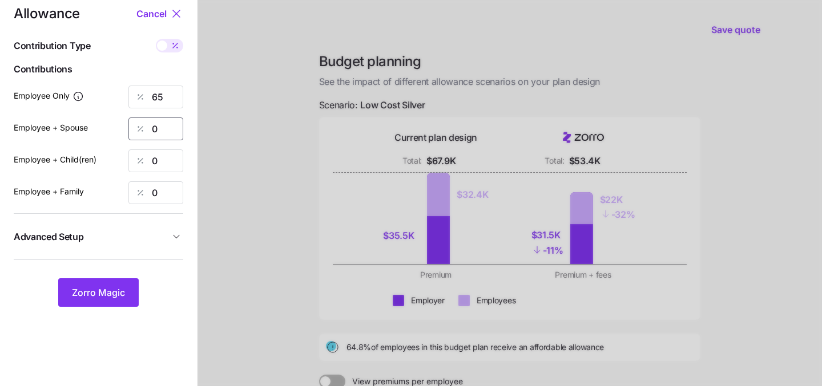
click at [165, 124] on input "0" at bounding box center [155, 129] width 55 height 23
type input "30"
click at [160, 158] on input "0" at bounding box center [155, 161] width 55 height 23
type input "30"
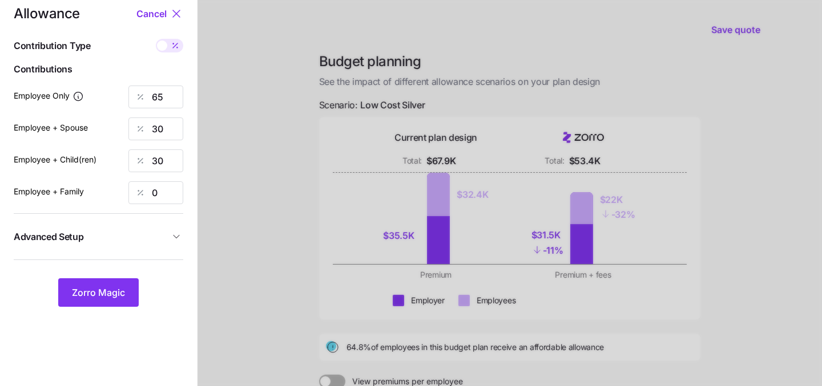
click at [134, 188] on div at bounding box center [140, 193] width 23 height 22
click at [148, 189] on div at bounding box center [140, 193] width 23 height 22
click at [155, 192] on input "0" at bounding box center [155, 193] width 55 height 23
type input "30"
click at [111, 293] on span "Zorro Magic" at bounding box center [98, 293] width 53 height 14
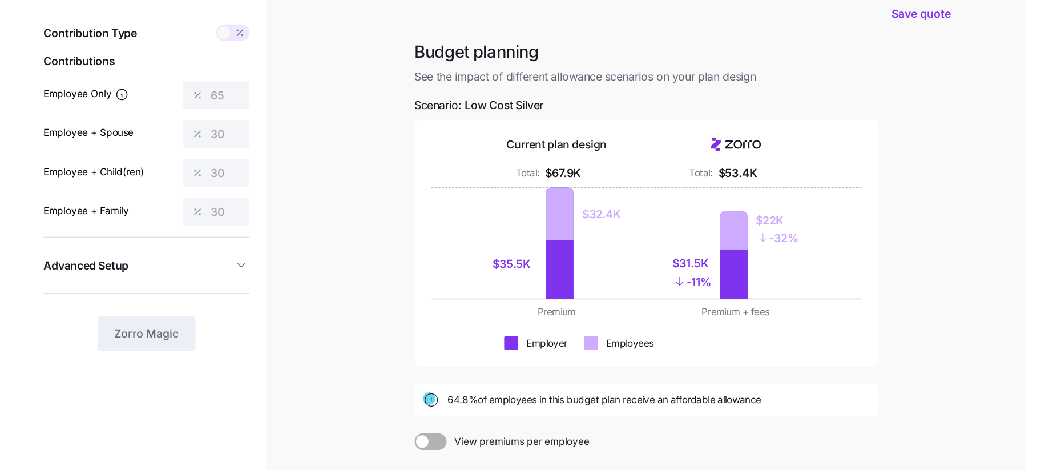
scroll to position [9, 0]
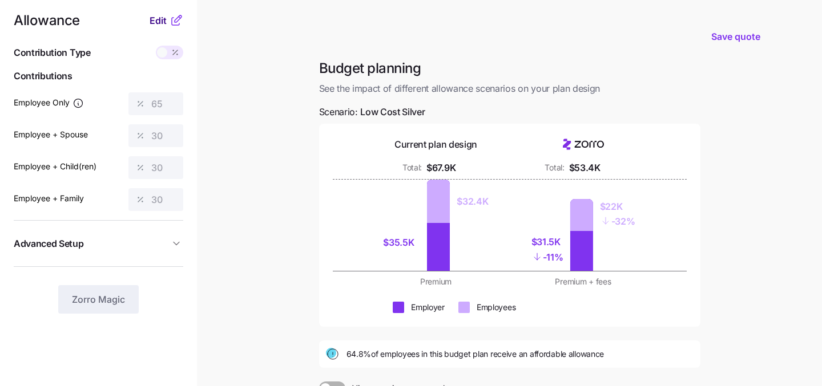
click at [162, 23] on span "Edit" at bounding box center [158, 21] width 17 height 14
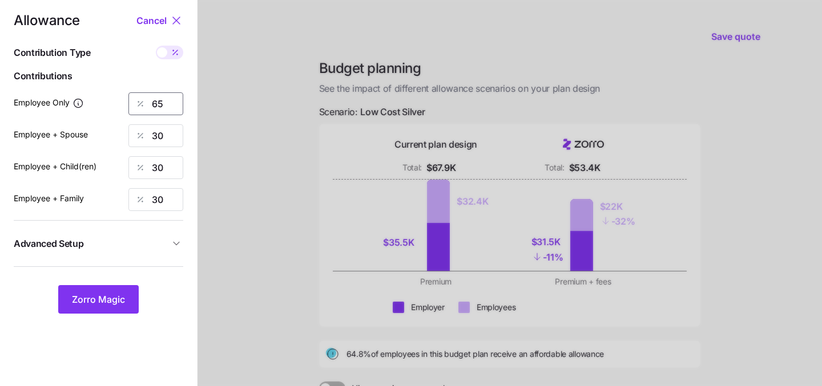
click at [163, 108] on input "65" at bounding box center [155, 103] width 55 height 23
type input "60"
click at [257, 220] on div at bounding box center [510, 271] width 624 height 561
click at [129, 295] on button "Zorro Magic" at bounding box center [98, 299] width 80 height 29
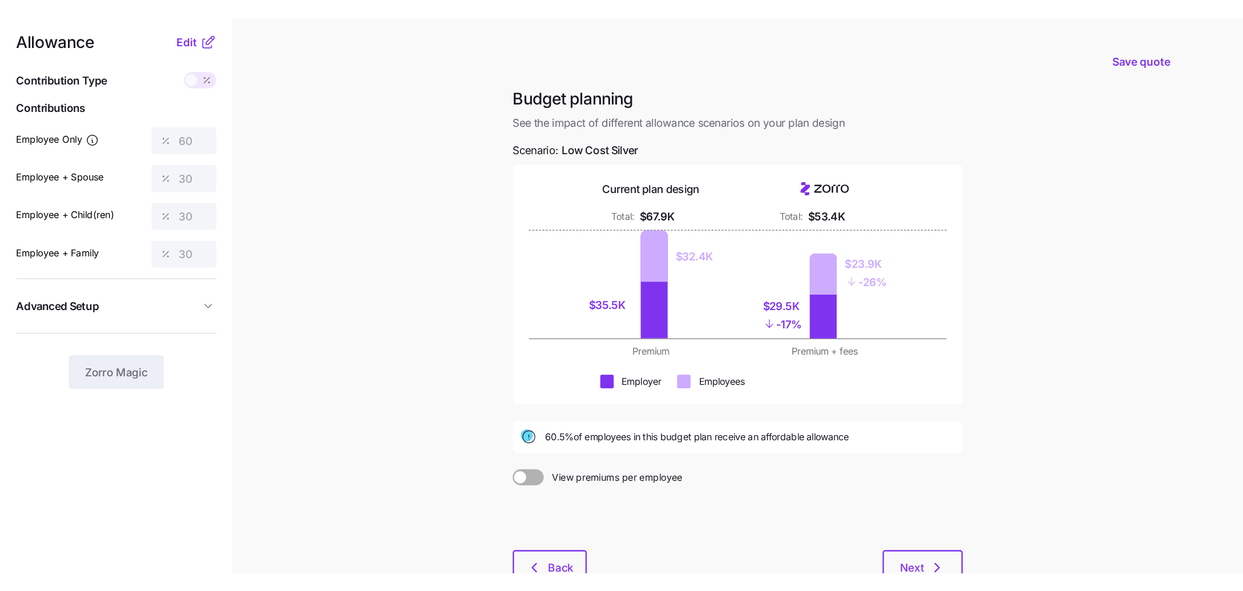
scroll to position [0, 0]
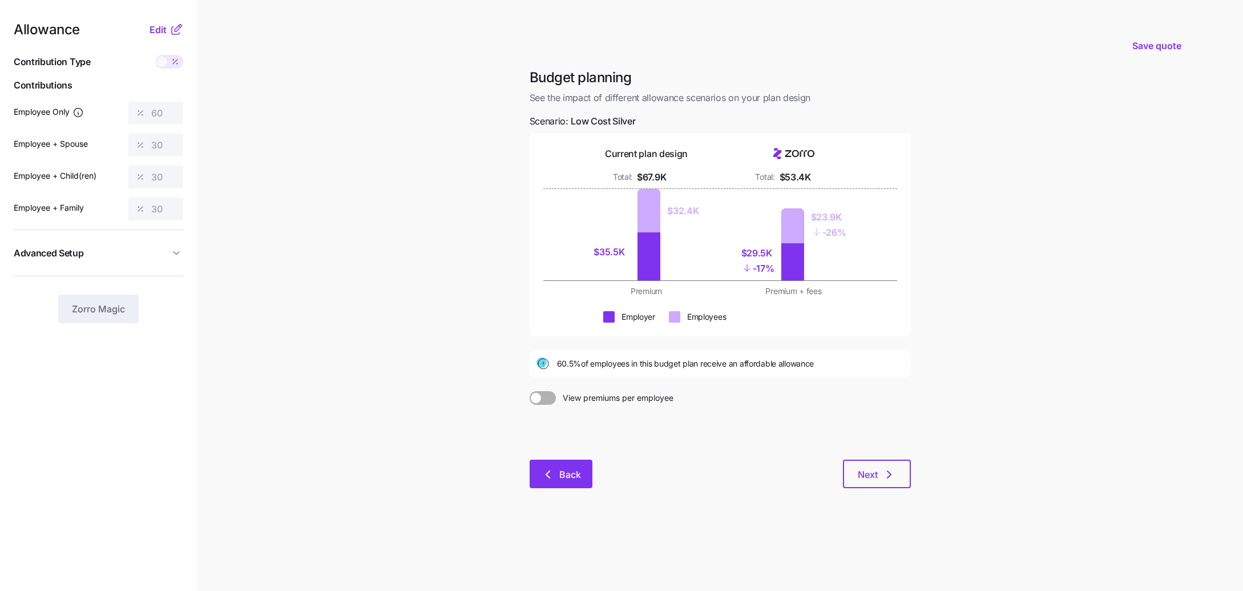
click at [552, 386] on icon "button" at bounding box center [548, 474] width 14 height 14
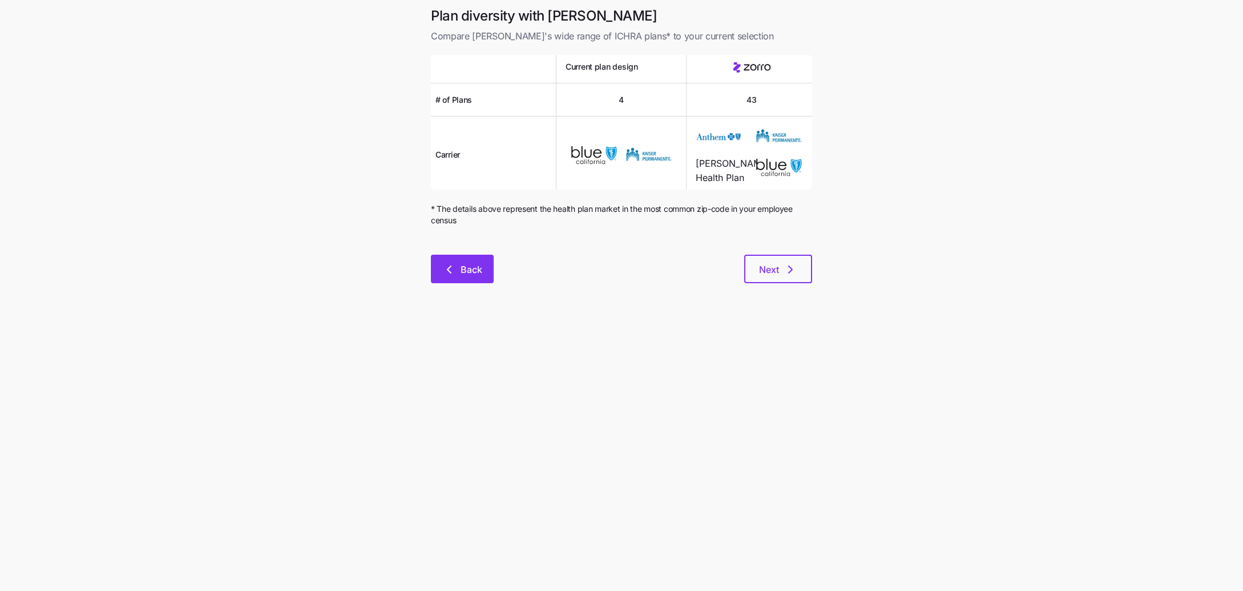
click at [465, 276] on span "Back" at bounding box center [472, 270] width 22 height 14
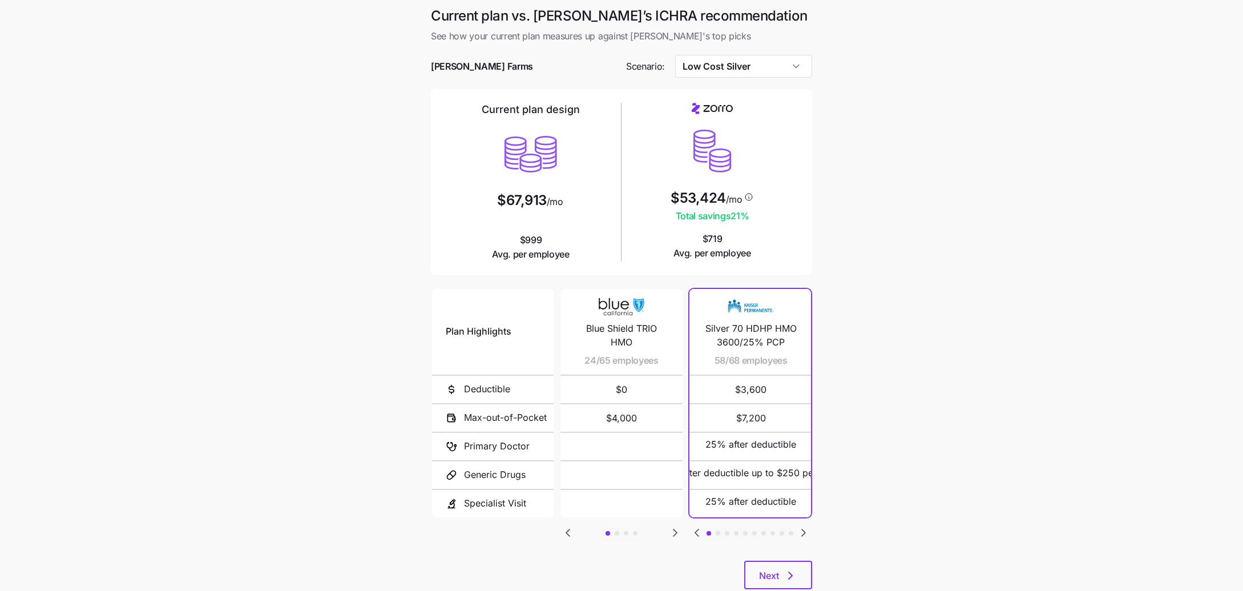
scroll to position [29, 0]
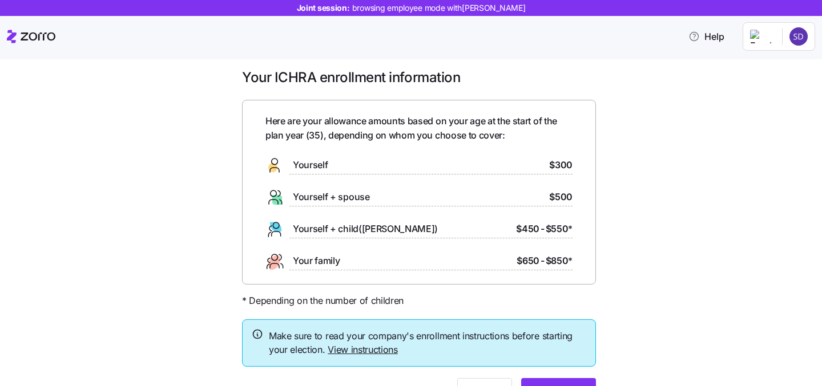
scroll to position [10, 0]
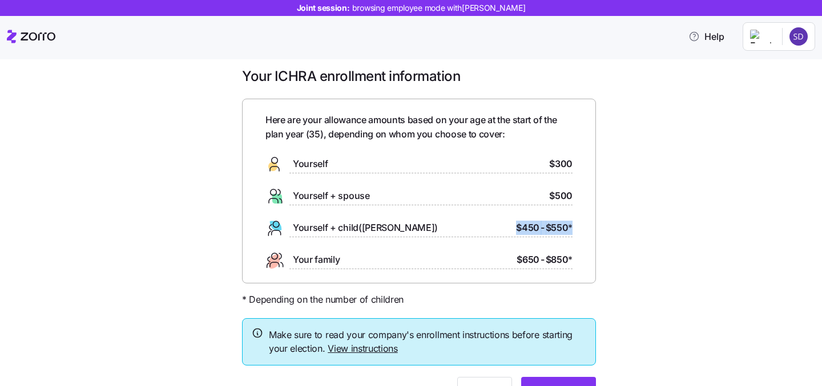
drag, startPoint x: 518, startPoint y: 231, endPoint x: 591, endPoint y: 231, distance: 73.1
click at [591, 231] on div "Here are your allowance amounts based on your age at the start of the plan year…" at bounding box center [419, 191] width 354 height 185
drag, startPoint x: 523, startPoint y: 257, endPoint x: 603, endPoint y: 256, distance: 80.5
click at [604, 256] on div "Your ICHRA enrollment information Here are your allowance amounts based on your…" at bounding box center [419, 243] width 372 height 352
click at [607, 256] on div "Your ICHRA enrollment information Here are your allowance amounts based on your…" at bounding box center [419, 243] width 774 height 352
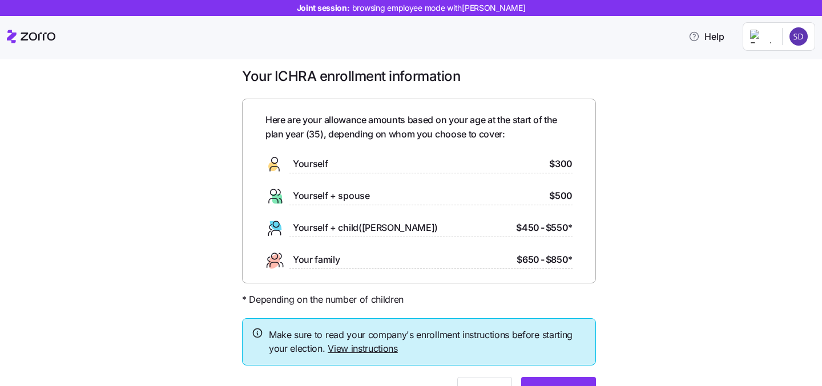
scroll to position [71, 0]
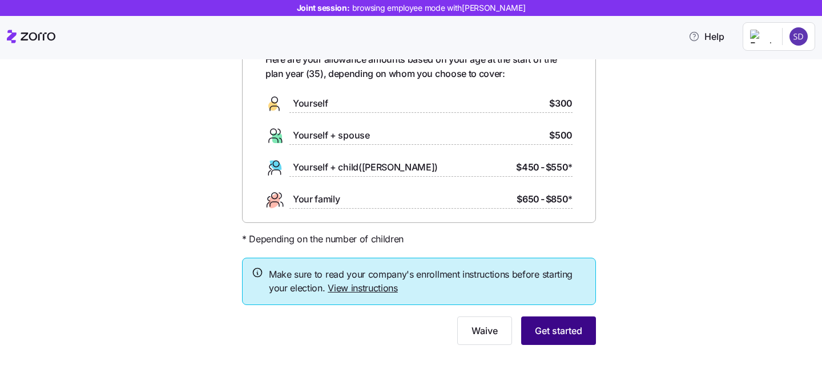
click at [567, 334] on span "Get started" at bounding box center [558, 331] width 47 height 14
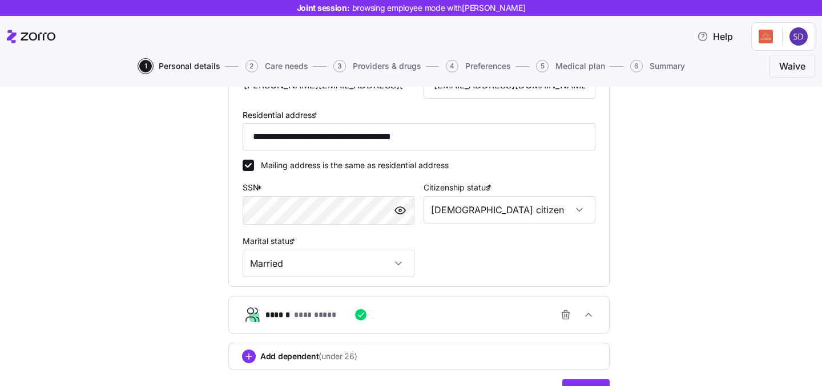
scroll to position [375, 0]
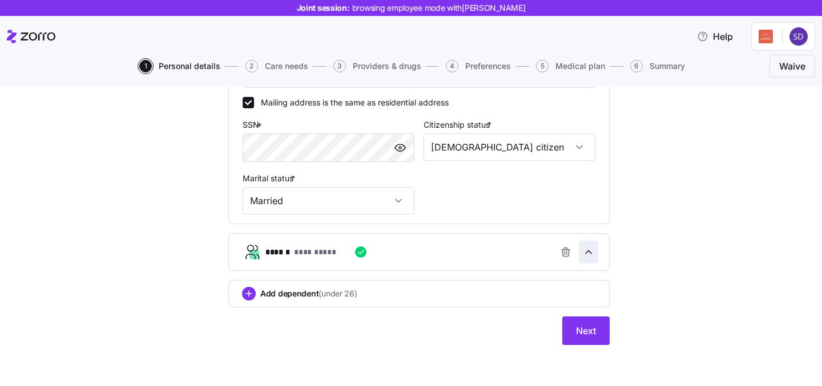
click at [590, 255] on icon "button" at bounding box center [588, 252] width 11 height 11
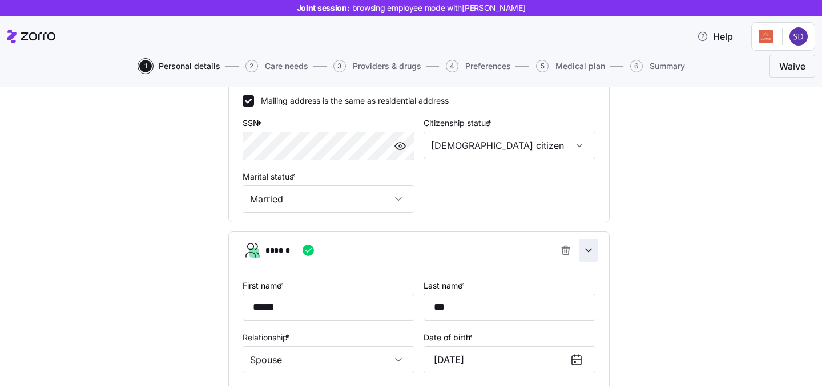
click at [590, 255] on icon "button" at bounding box center [588, 250] width 11 height 11
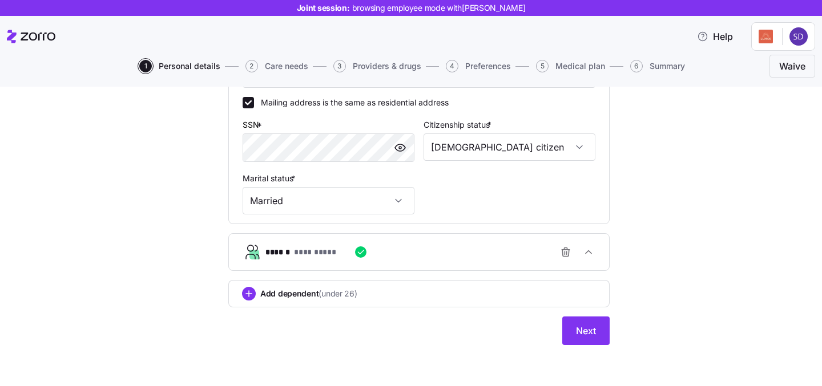
scroll to position [356, 0]
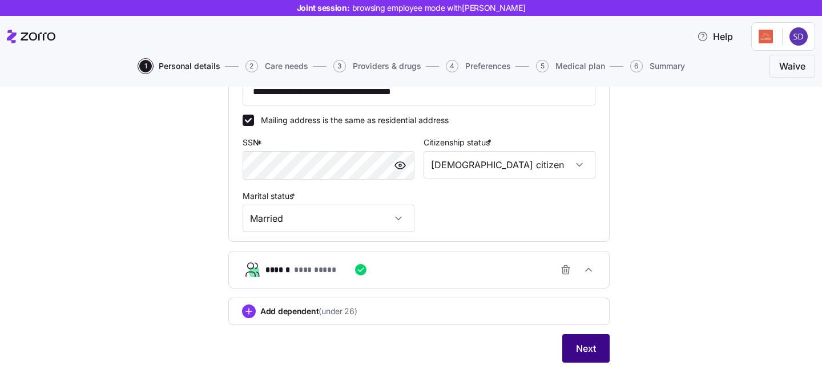
click at [588, 349] on span "Next" at bounding box center [586, 349] width 20 height 14
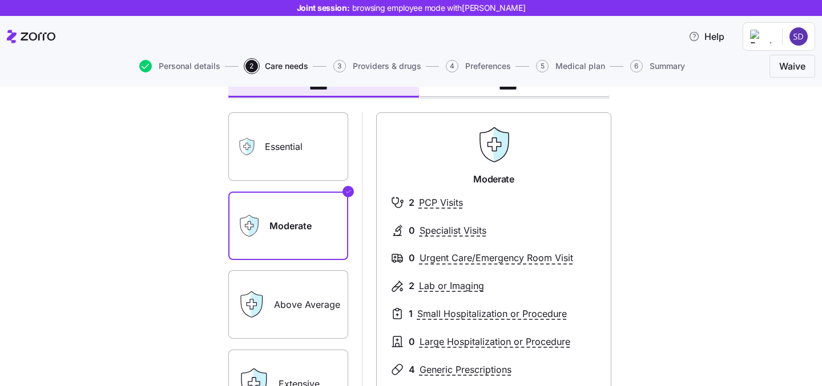
scroll to position [83, 0]
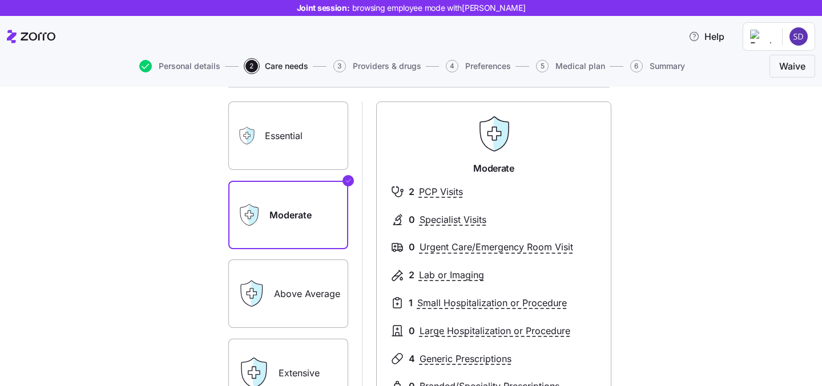
click at [299, 131] on label "Essential" at bounding box center [288, 136] width 120 height 68
click at [0, 0] on input "Essential" at bounding box center [0, 0] width 0 height 0
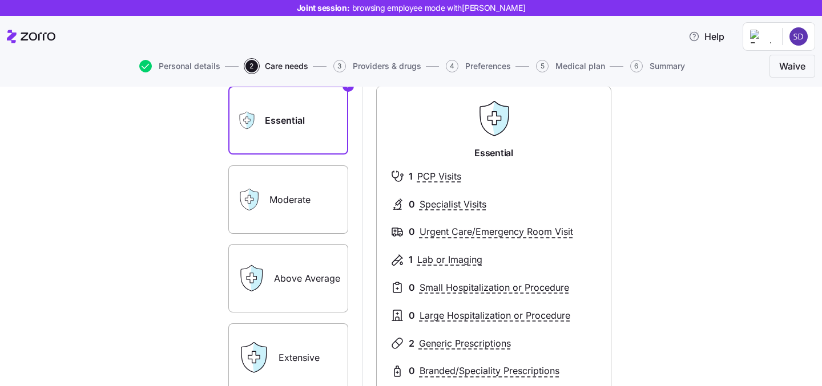
scroll to position [119, 0]
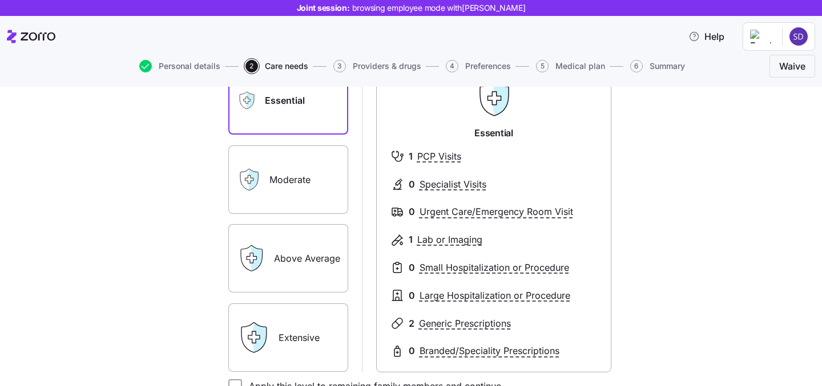
click at [299, 329] on label "Extensive" at bounding box center [288, 338] width 120 height 68
click at [0, 0] on input "Extensive" at bounding box center [0, 0] width 0 height 0
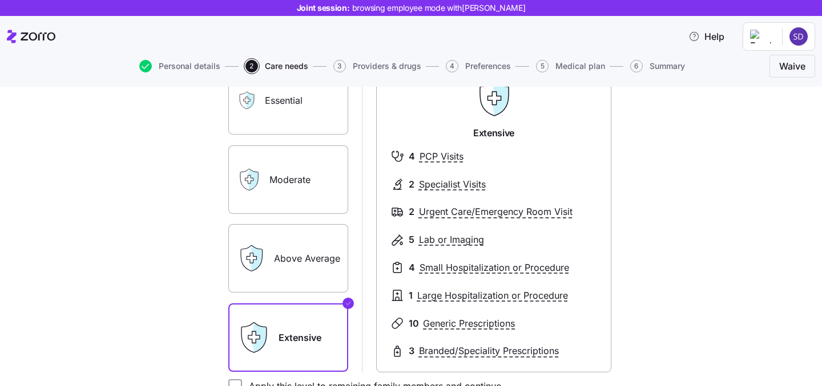
click at [304, 183] on label "Moderate" at bounding box center [288, 180] width 120 height 68
click at [0, 0] on input "Moderate" at bounding box center [0, 0] width 0 height 0
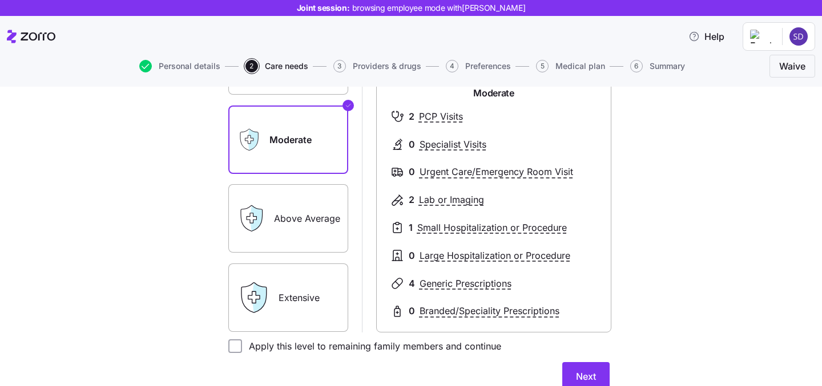
scroll to position [174, 0]
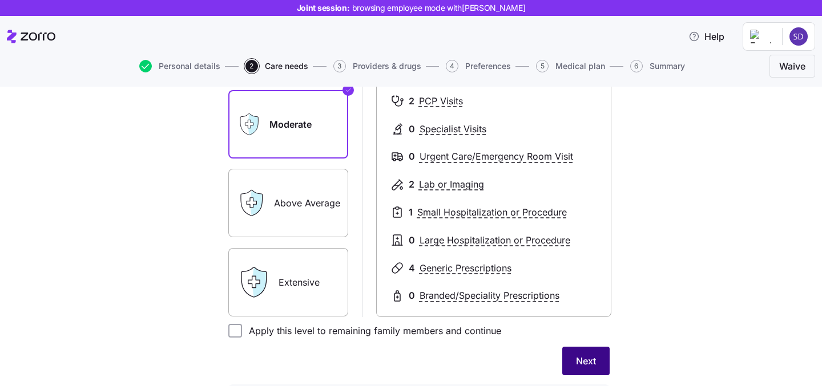
click at [578, 358] on span "Next" at bounding box center [586, 361] width 20 height 14
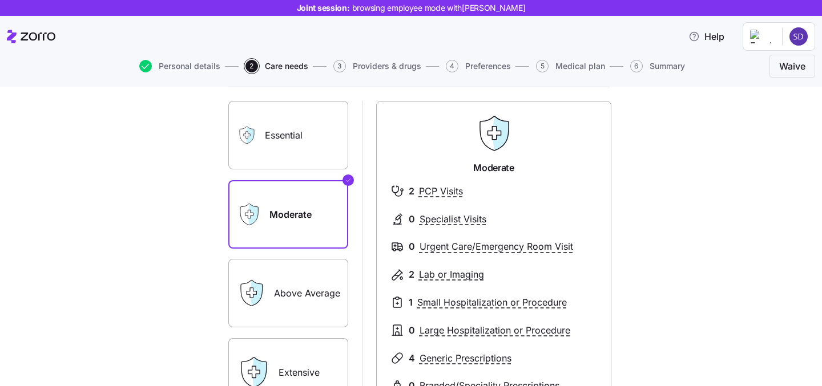
scroll to position [108, 0]
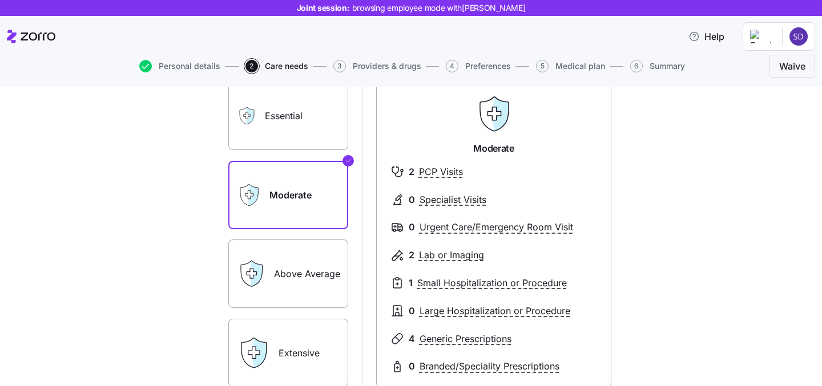
click at [309, 136] on label "Essential" at bounding box center [288, 116] width 120 height 68
click at [0, 0] on input "Essential" at bounding box center [0, 0] width 0 height 0
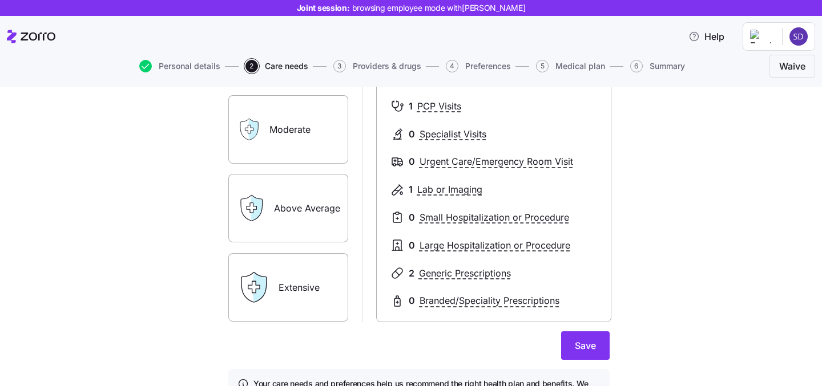
scroll to position [175, 0]
click at [584, 345] on span "Save" at bounding box center [585, 345] width 21 height 14
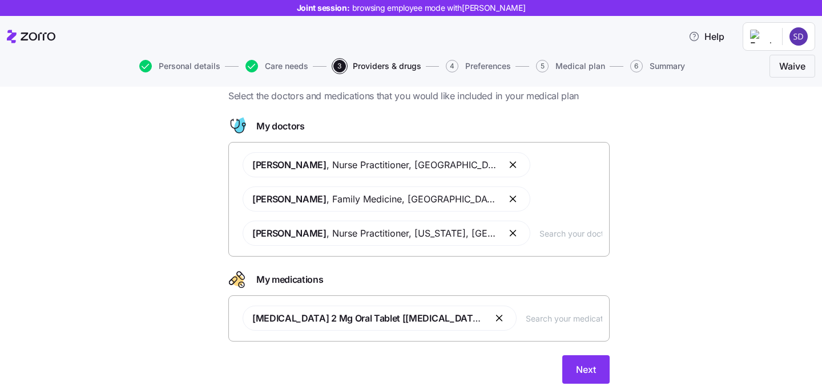
scroll to position [35, 0]
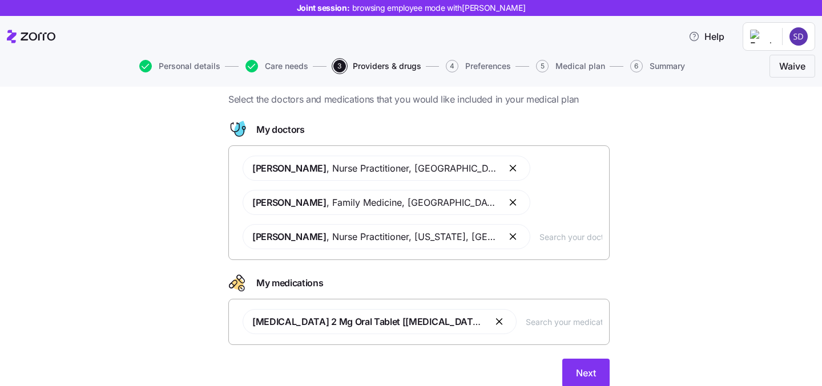
click at [546, 239] on input "text" at bounding box center [570, 237] width 63 height 13
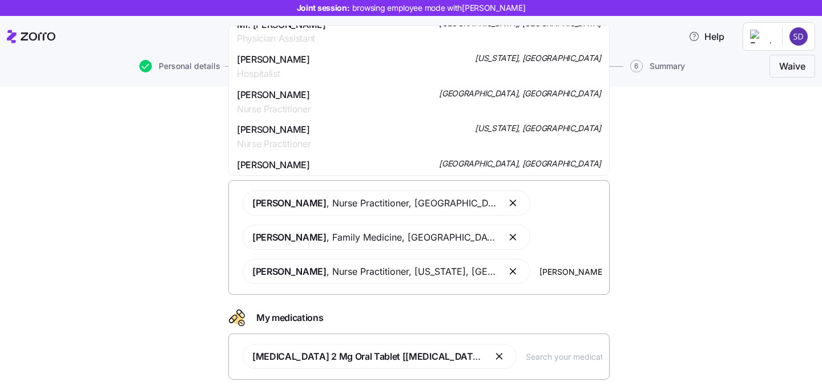
scroll to position [680, 0]
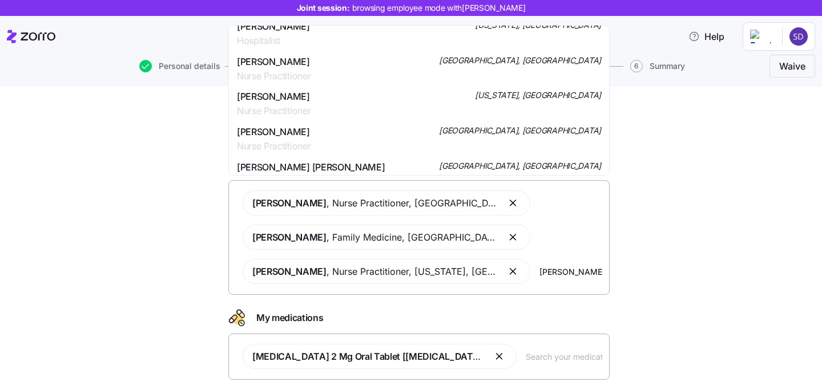
type input "johnson"
click at [679, 201] on div "Doctors and medications Select the doctors and medications that you would like …" at bounding box center [419, 270] width 774 height 331
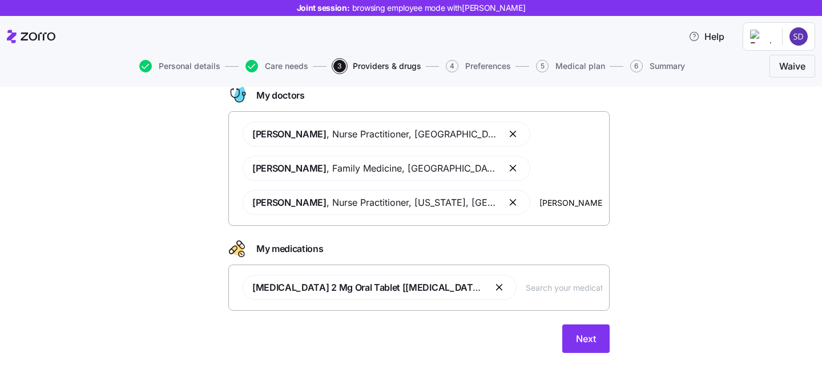
scroll to position [72, 0]
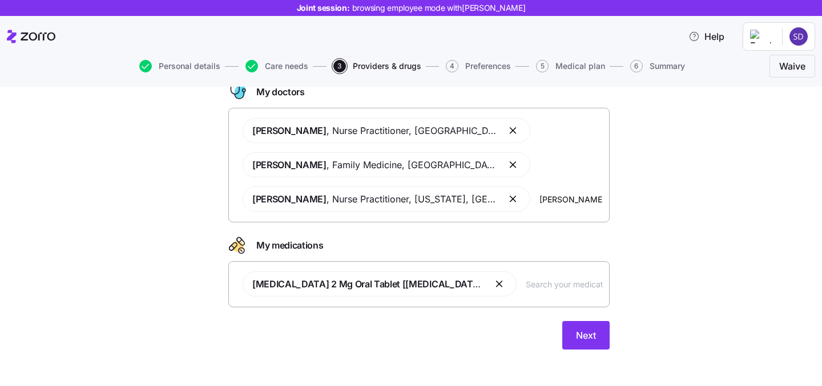
click at [542, 213] on div "Clover Smith , Nurse Practitioner , Brooklyn, NY David John , Family Medicine ,…" at bounding box center [419, 164] width 366 height 107
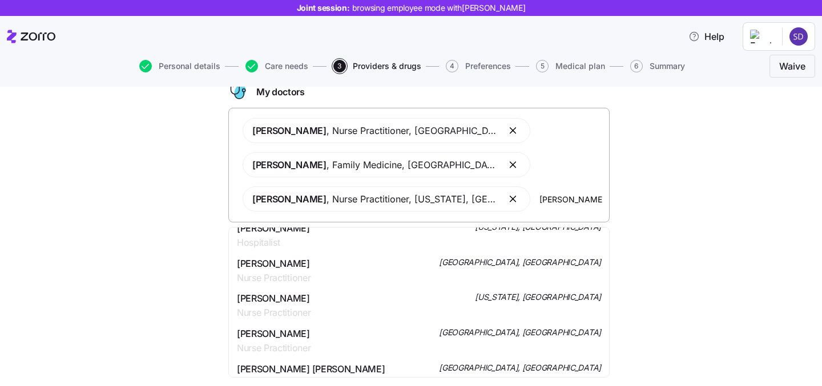
click at [542, 213] on div "Clover Smith , Nurse Practitioner , Brooklyn, NY David John , Family Medicine ,…" at bounding box center [419, 164] width 366 height 107
click at [542, 212] on div "Clover Smith , Nurse Practitioner , Brooklyn, NY David John , Family Medicine ,…" at bounding box center [419, 164] width 366 height 107
click at [542, 194] on input "johnson" at bounding box center [570, 199] width 63 height 13
click at [542, 195] on input "johnson" at bounding box center [570, 199] width 63 height 13
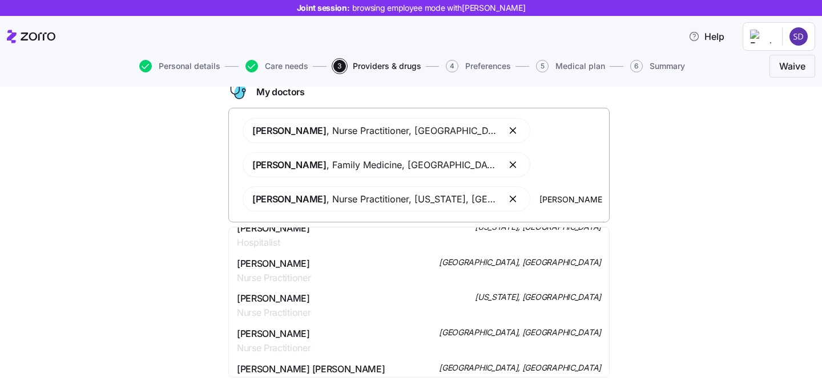
click at [542, 195] on input "johnson" at bounding box center [570, 199] width 63 height 13
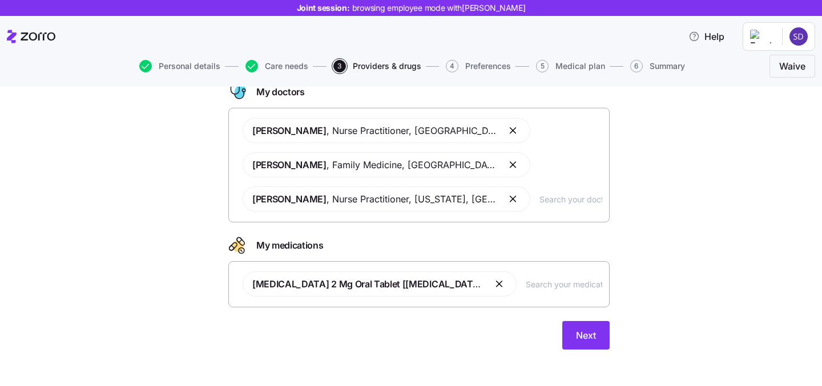
click at [646, 238] on div "Doctors and medications Select the doctors and medications that you would like …" at bounding box center [419, 198] width 774 height 331
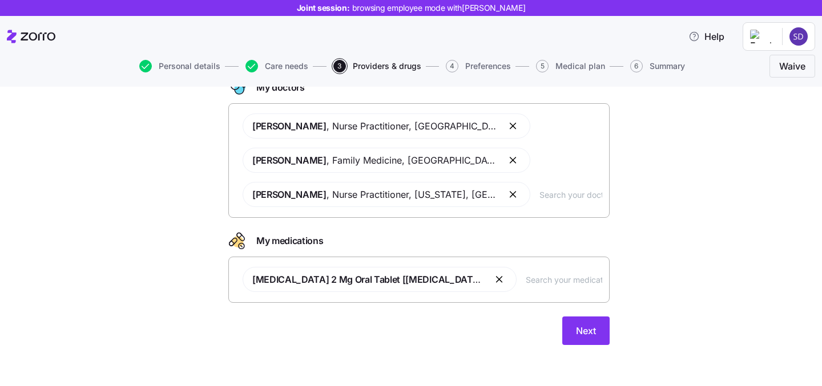
click at [477, 288] on div "Alprazolam 2 Mg Oral Tablet [xanax]" at bounding box center [419, 279] width 366 height 39
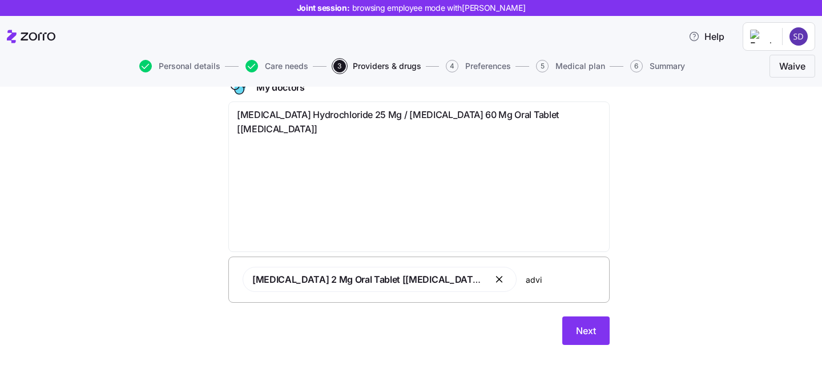
type input "advil"
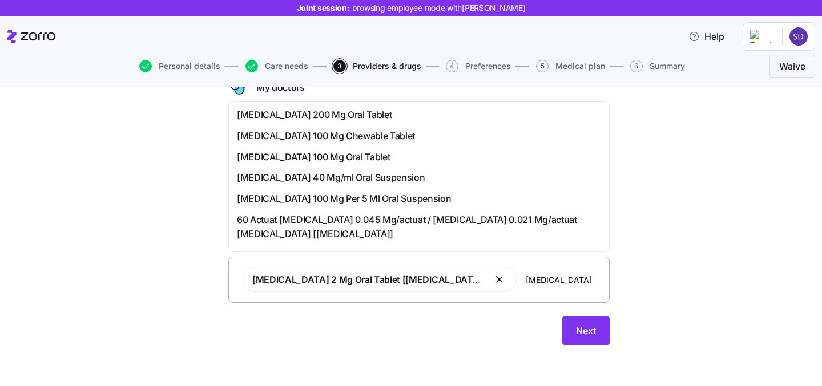
click at [324, 117] on span "Advil 200 Mg Oral Tablet" at bounding box center [314, 115] width 155 height 14
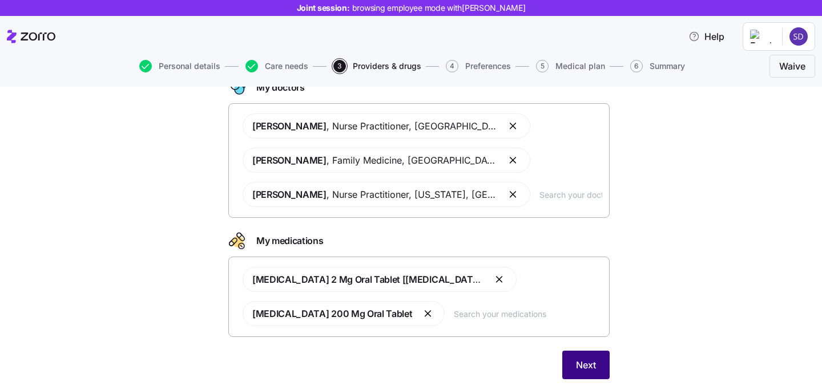
click at [578, 358] on span "Next" at bounding box center [586, 365] width 20 height 14
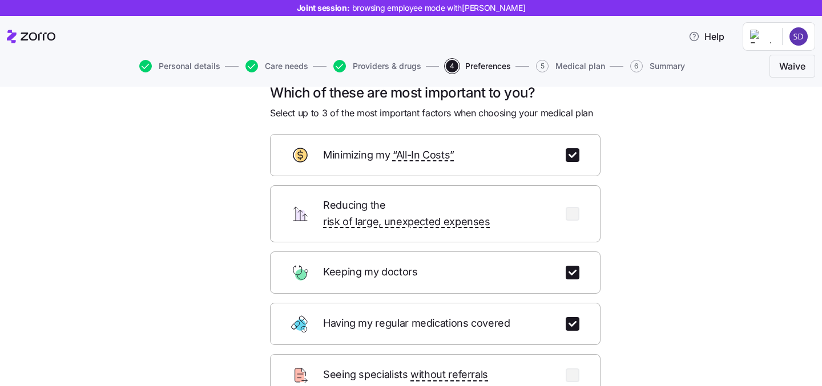
scroll to position [35, 0]
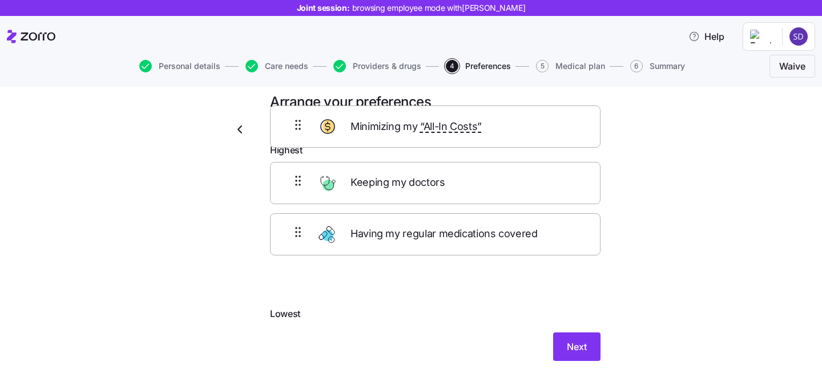
scroll to position [0, 0]
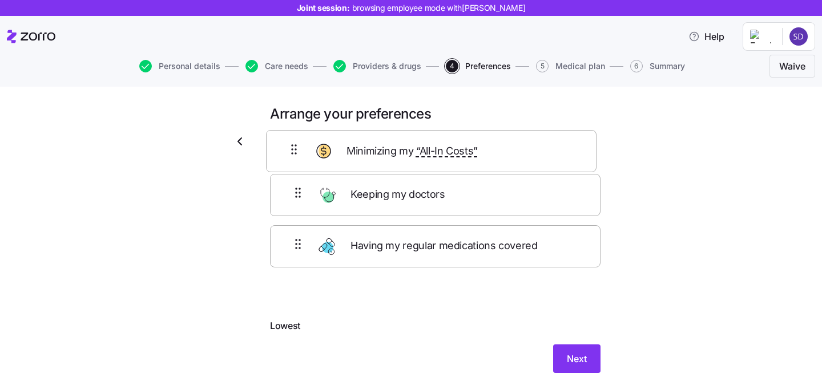
drag, startPoint x: 507, startPoint y: 251, endPoint x: 503, endPoint y: 151, distance: 100.0
click at [503, 151] on div "Arrange your preferences Drag to organize from highest to lowest importance Hig…" at bounding box center [435, 246] width 349 height 282
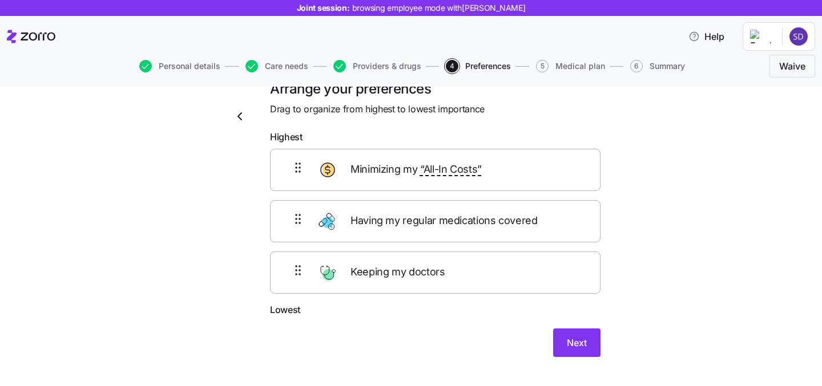
scroll to position [33, 0]
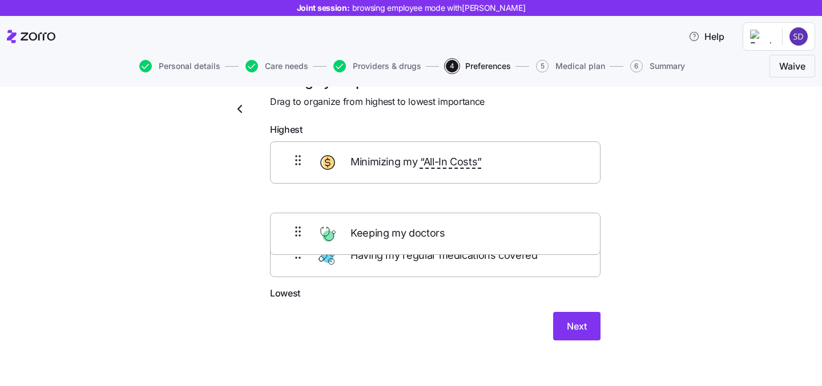
drag, startPoint x: 507, startPoint y: 264, endPoint x: 507, endPoint y: 224, distance: 40.5
click at [507, 224] on div "Minimizing my “All-In Costs” Having my regular medications covered Keeping my d…" at bounding box center [435, 214] width 331 height 145
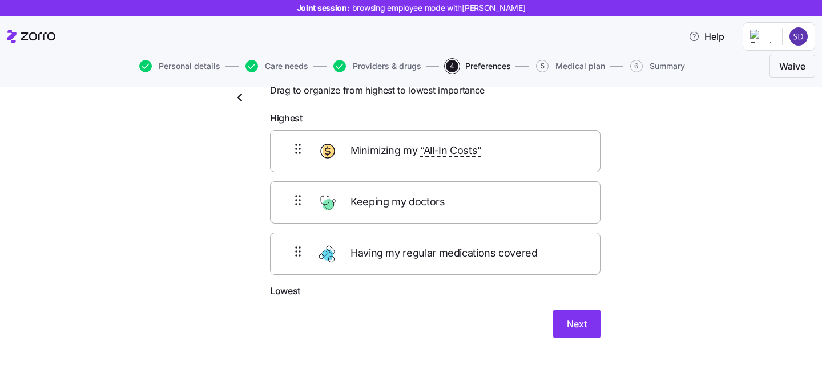
scroll to position [45, 0]
click at [574, 320] on span "Next" at bounding box center [577, 324] width 20 height 14
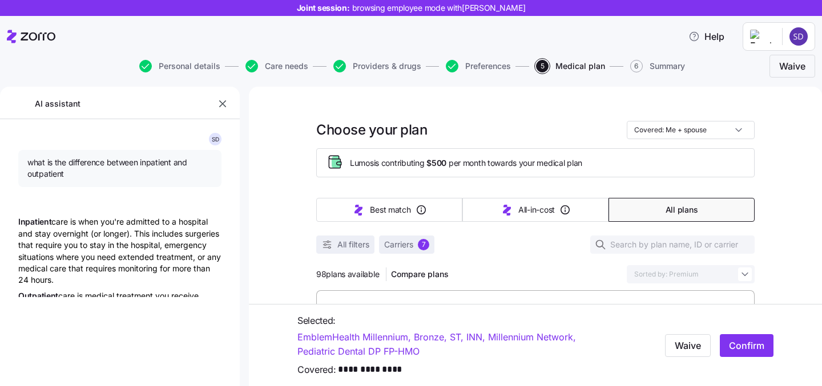
type textarea "x"
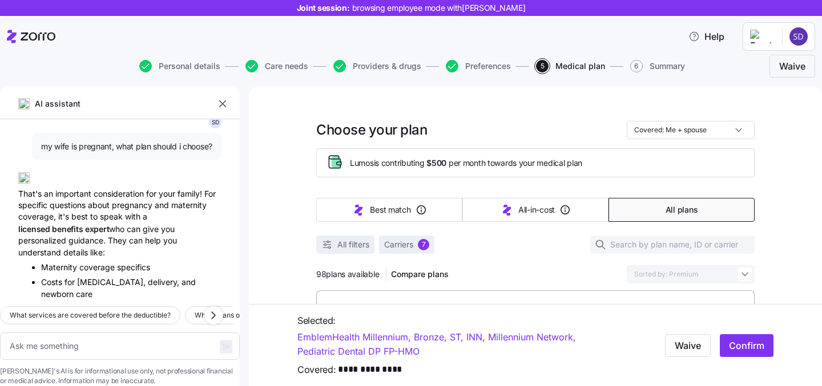
click at [219, 100] on icon "button" at bounding box center [222, 103] width 11 height 11
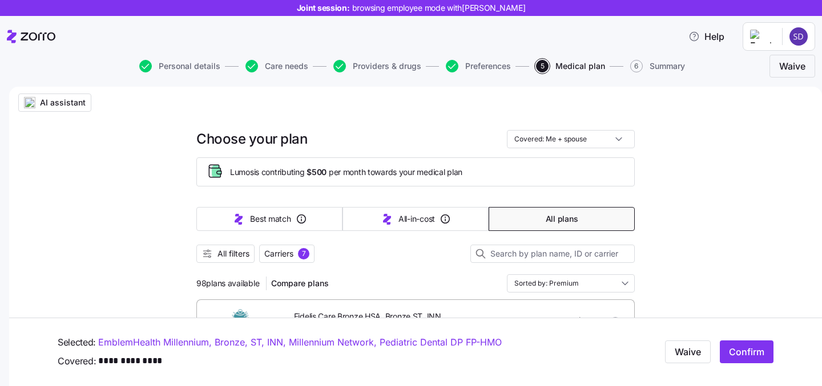
scroll to position [26, 0]
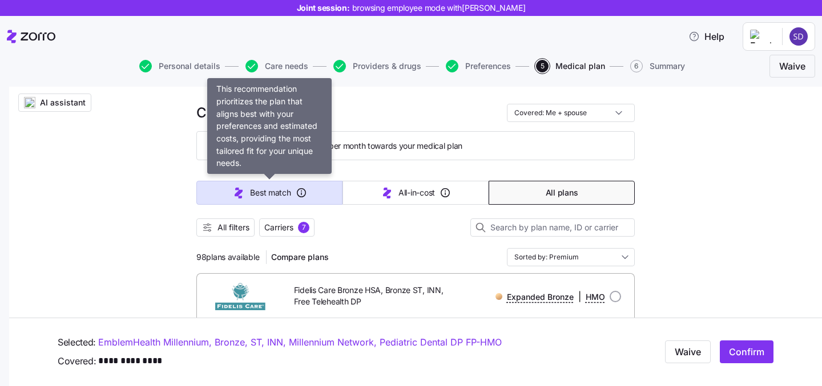
click at [273, 186] on button "Best match" at bounding box center [269, 193] width 146 height 24
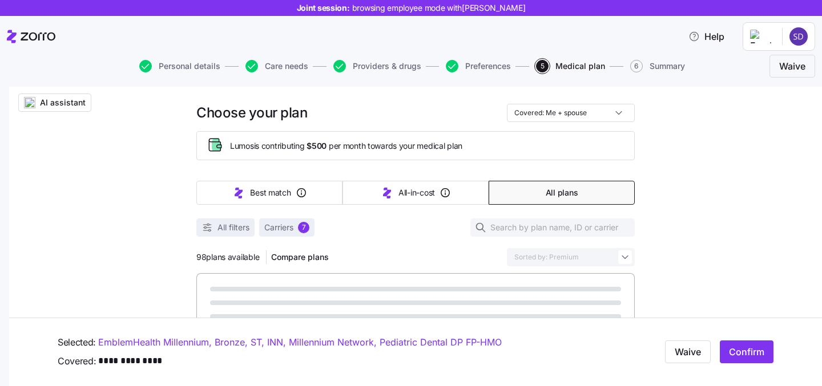
type input "Sorted by: Best match"
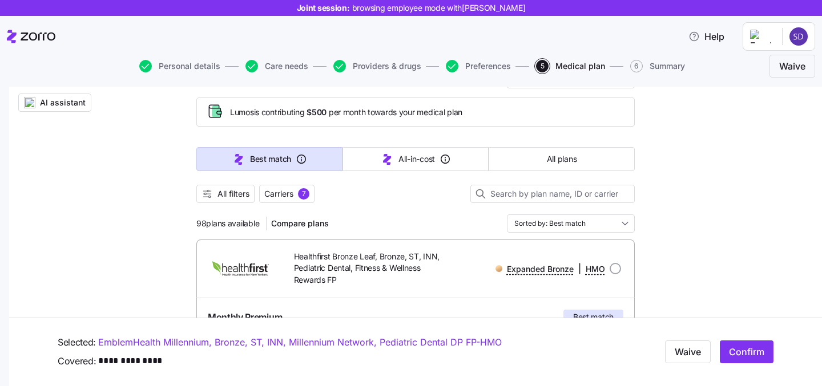
scroll to position [71, 0]
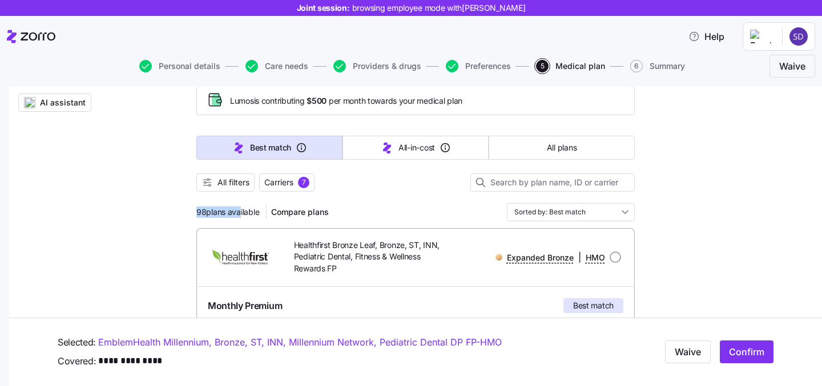
drag, startPoint x: 192, startPoint y: 209, endPoint x: 237, endPoint y: 211, distance: 45.1
click at [395, 205] on div "98 plans available Compare plans Sorted by: Best match" at bounding box center [415, 212] width 438 height 18
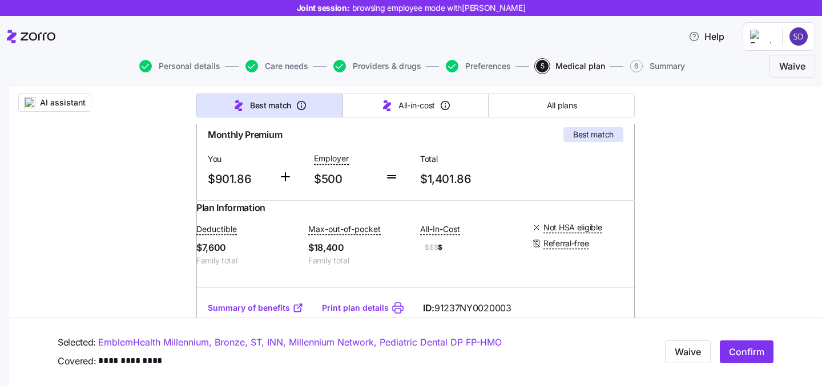
scroll to position [269, 0]
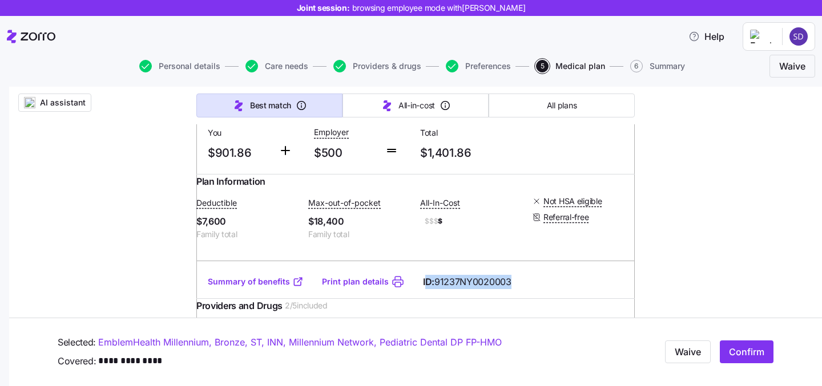
drag, startPoint x: 424, startPoint y: 295, endPoint x: 518, endPoint y: 295, distance: 94.8
click at [518, 295] on div "Summary of benefits Print plan details ID: 91237NY0020003" at bounding box center [415, 282] width 438 height 33
click at [531, 296] on div "Summary of benefits Print plan details ID: 91237NY0020003" at bounding box center [415, 282] width 438 height 33
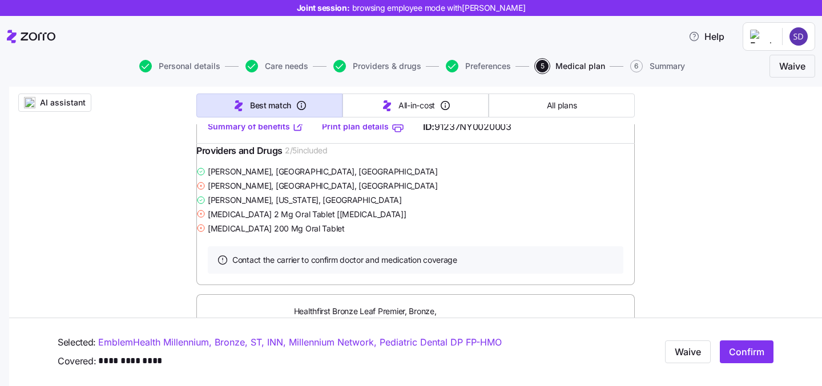
scroll to position [426, 0]
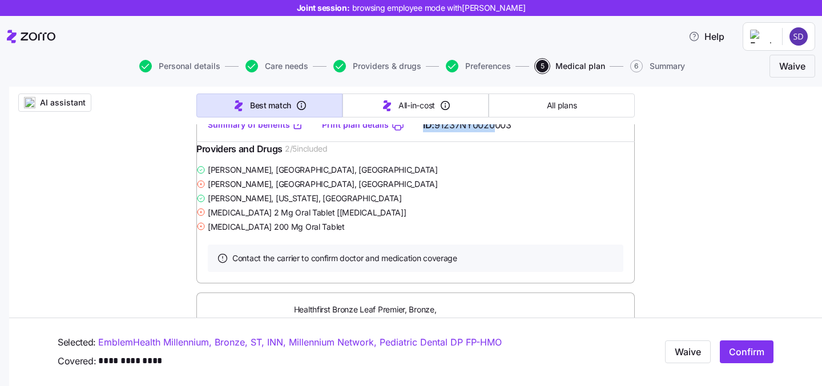
drag, startPoint x: 415, startPoint y: 138, endPoint x: 509, endPoint y: 146, distance: 94.0
click at [509, 142] on div "Summary of benefits Print plan details ID: 91237NY0020003" at bounding box center [415, 125] width 438 height 33
click at [509, 163] on div "Providers and Drugs 2 / 5 included" at bounding box center [415, 152] width 438 height 21
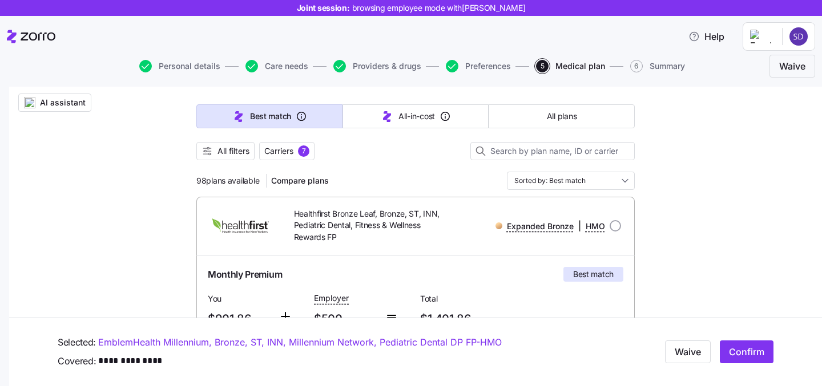
scroll to position [67, 0]
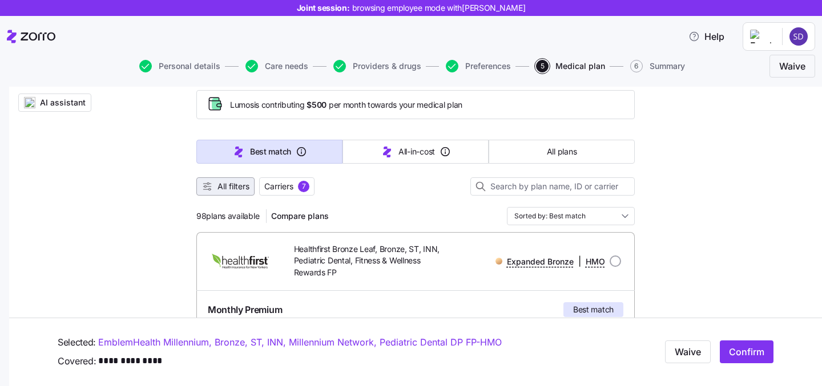
click at [224, 186] on span "All filters" at bounding box center [233, 186] width 32 height 11
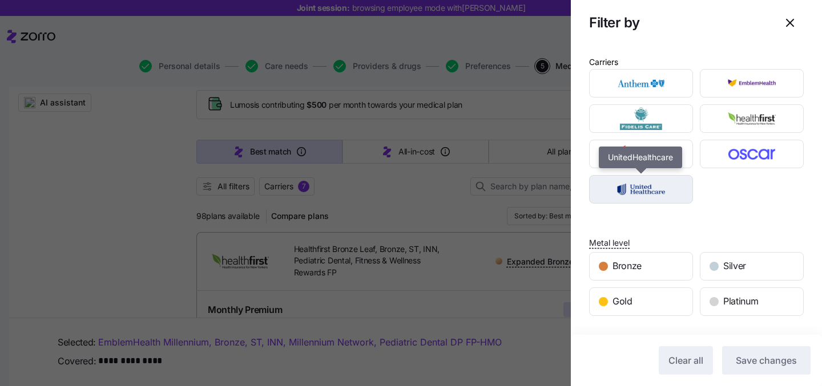
click at [667, 180] on img "button" at bounding box center [641, 189] width 84 height 23
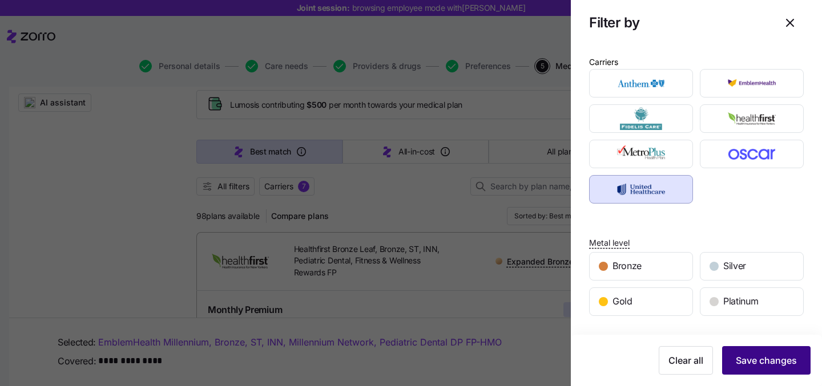
click at [780, 356] on span "Save changes" at bounding box center [766, 361] width 61 height 14
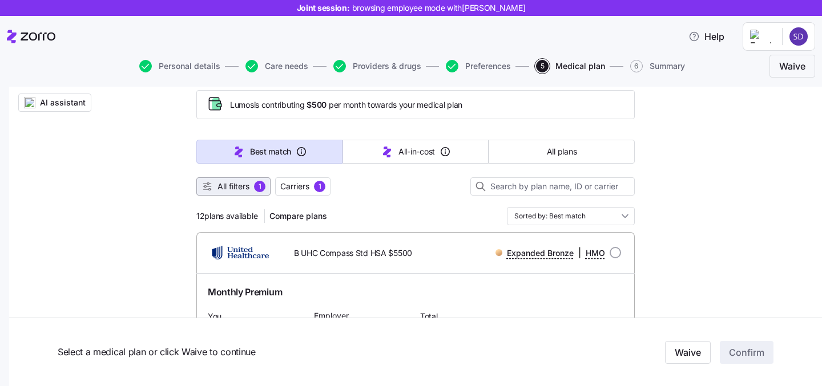
click at [240, 190] on span "All filters" at bounding box center [233, 186] width 32 height 11
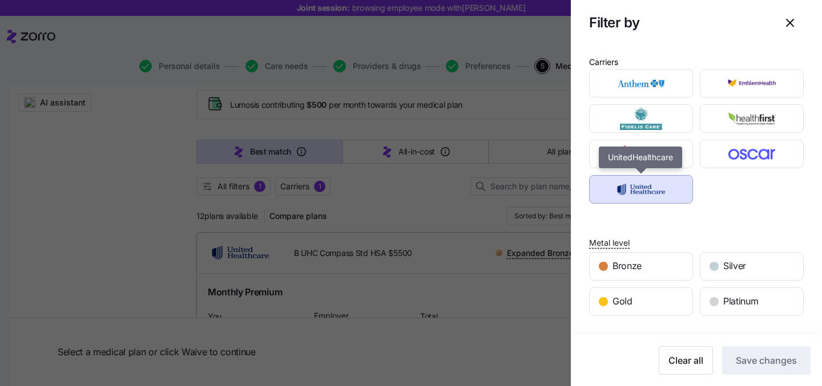
click at [620, 187] on img "button" at bounding box center [641, 189] width 84 height 23
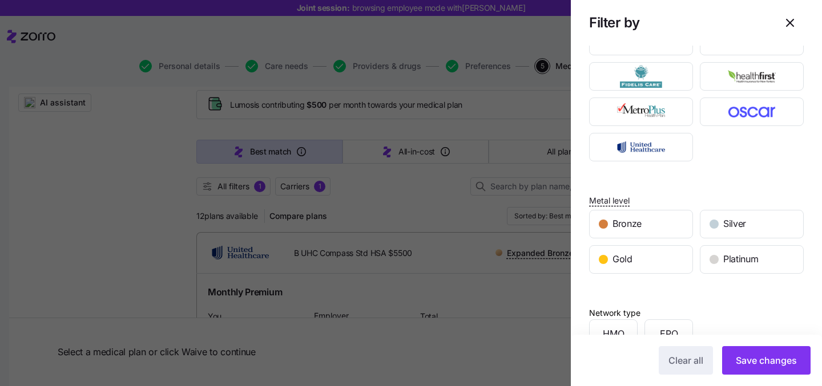
scroll to position [0, 0]
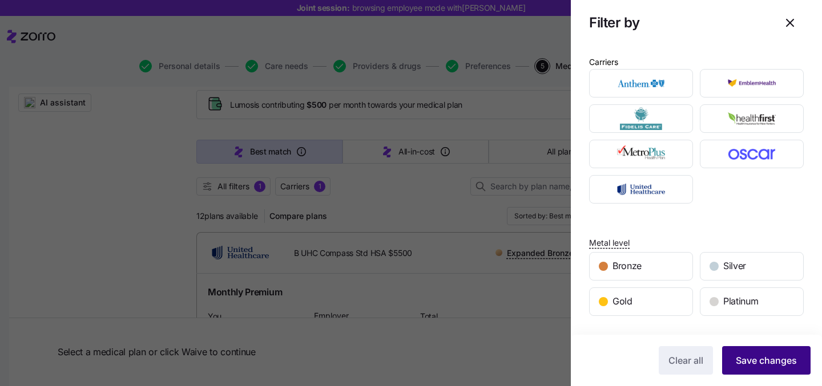
click at [773, 371] on button "Save changes" at bounding box center [766, 360] width 88 height 29
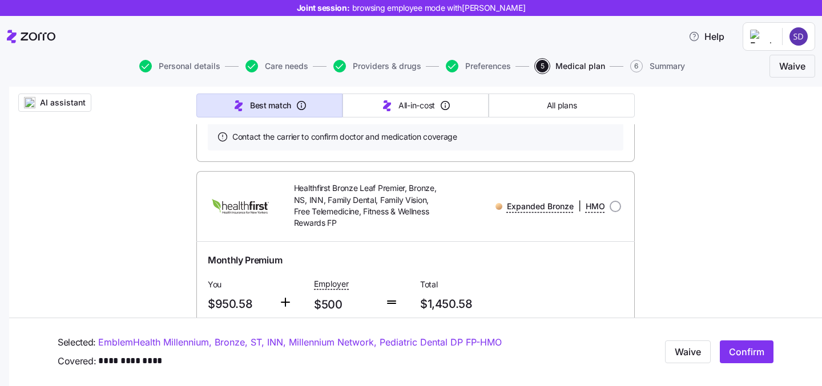
scroll to position [553, 0]
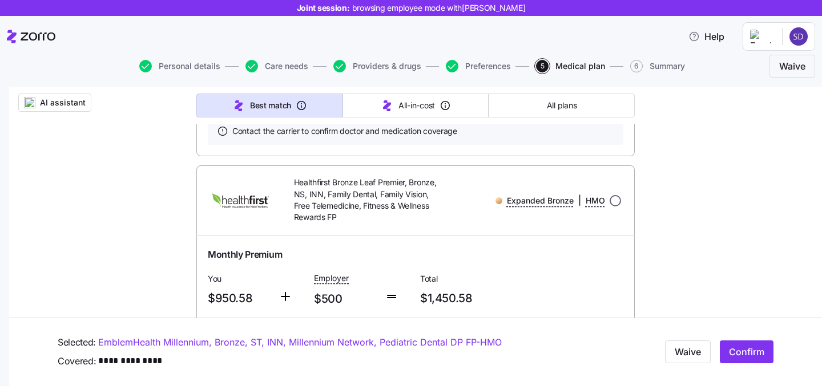
click at [616, 207] on input "radio" at bounding box center [615, 200] width 11 height 11
radio input "true"
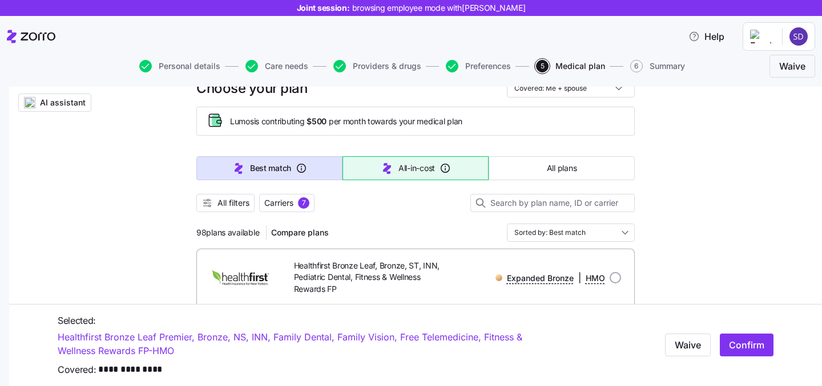
scroll to position [51, 0]
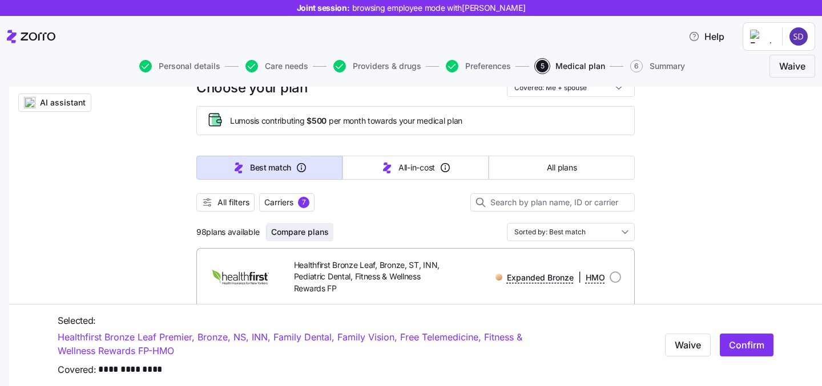
click at [312, 239] on button "Compare plans" at bounding box center [300, 232] width 67 height 18
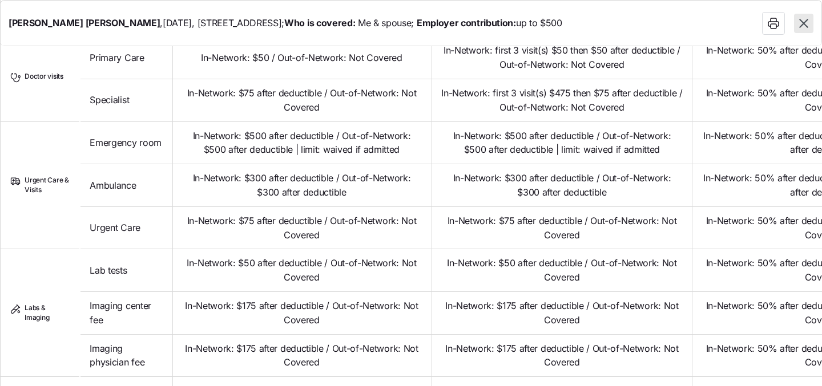
scroll to position [519, 0]
click at [803, 30] on button "button" at bounding box center [803, 23] width 19 height 19
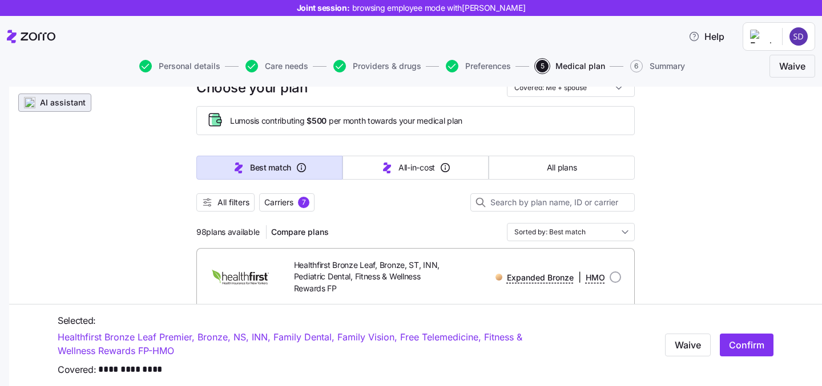
click at [71, 104] on span "AI assistant" at bounding box center [63, 102] width 46 height 11
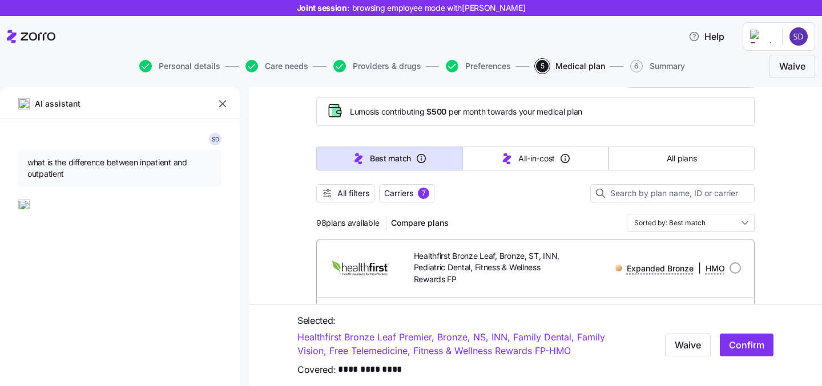
type textarea "x"
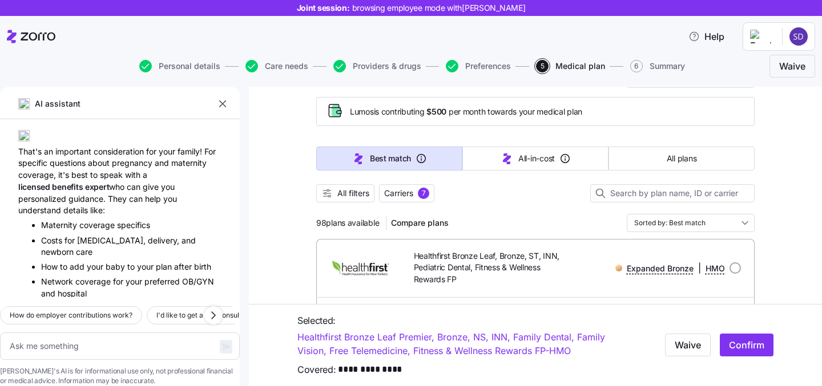
scroll to position [956, 0]
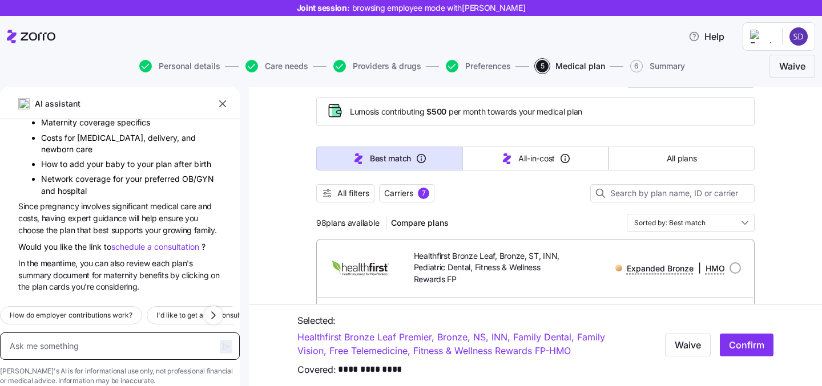
click at [100, 333] on textarea at bounding box center [120, 346] width 240 height 27
type textarea "wh"
type textarea "x"
type textarea "wha"
type textarea "x"
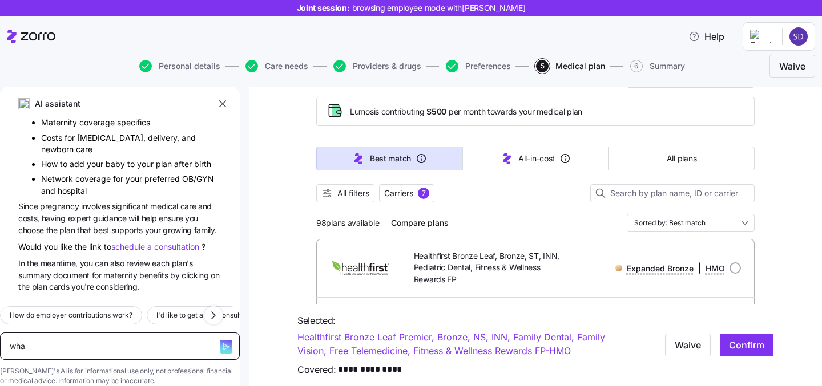
type textarea "what"
type textarea "x"
type textarea "what"
type textarea "x"
type textarea "what is"
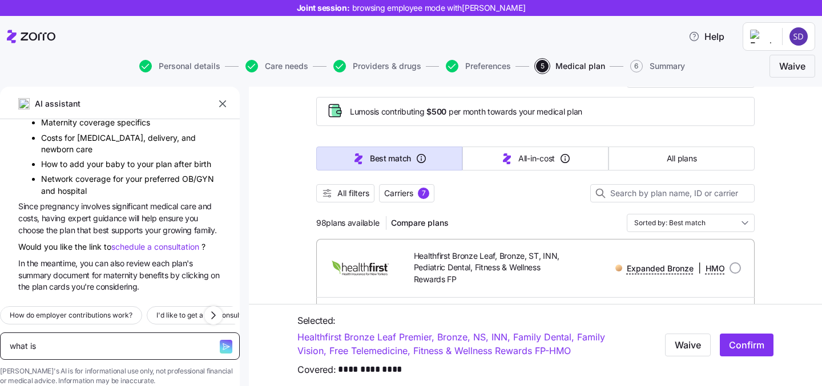
type textarea "x"
type textarea "what is"
type textarea "x"
type textarea "what is a"
type textarea "x"
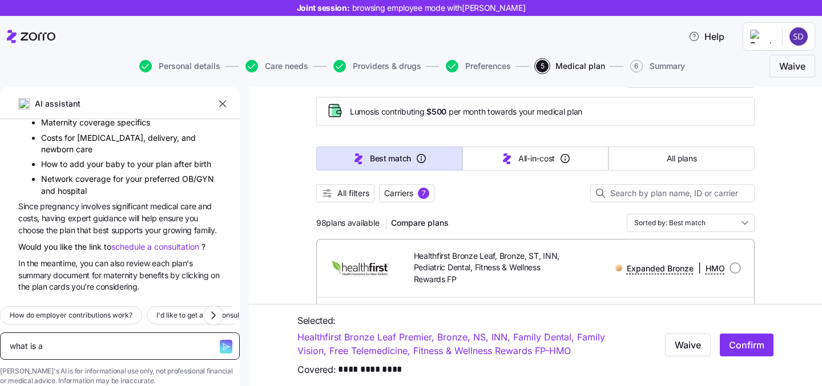
type textarea "what is an"
type textarea "x"
type textarea "what is an"
type textarea "x"
type textarea "what is an H"
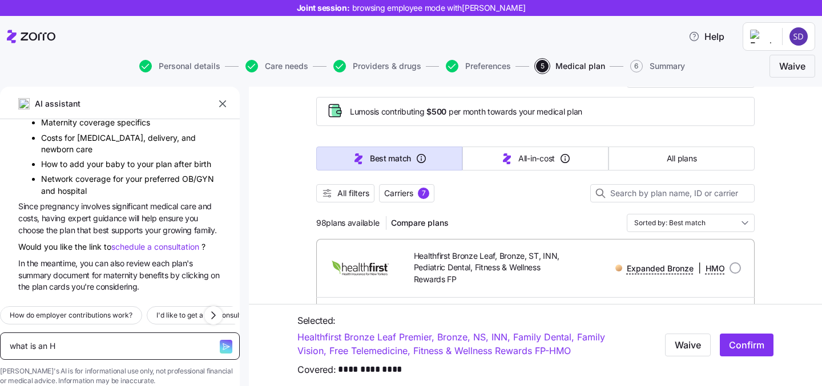
type textarea "x"
type textarea "what is an HM"
type textarea "x"
type textarea "what is an HMO"
type textarea "x"
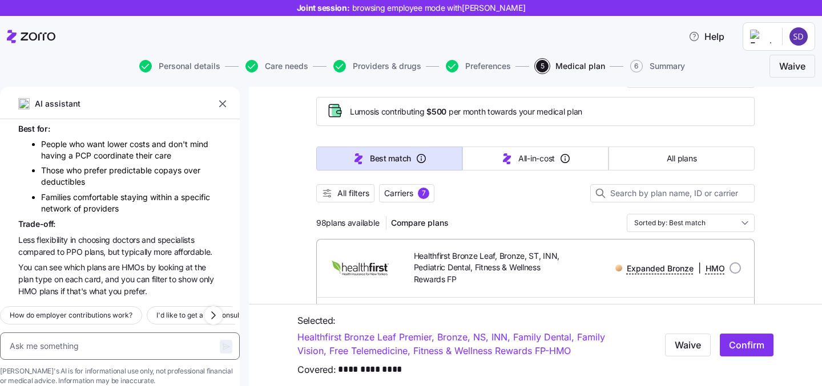
scroll to position [5861, 0]
click at [103, 333] on textarea at bounding box center [120, 346] width 240 height 27
type textarea "x"
type textarea "w"
type textarea "x"
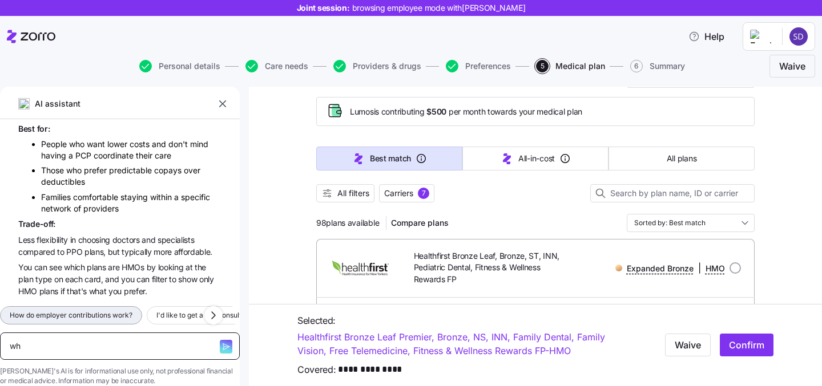
type textarea "wha"
type textarea "x"
type textarea "what"
type textarea "x"
type textarea "wha"
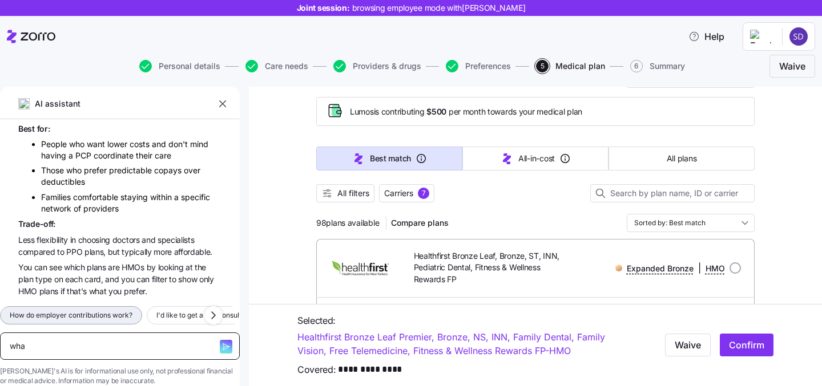
type textarea "x"
type textarea "wh"
type textarea "x"
type textarea "w"
type textarea "x"
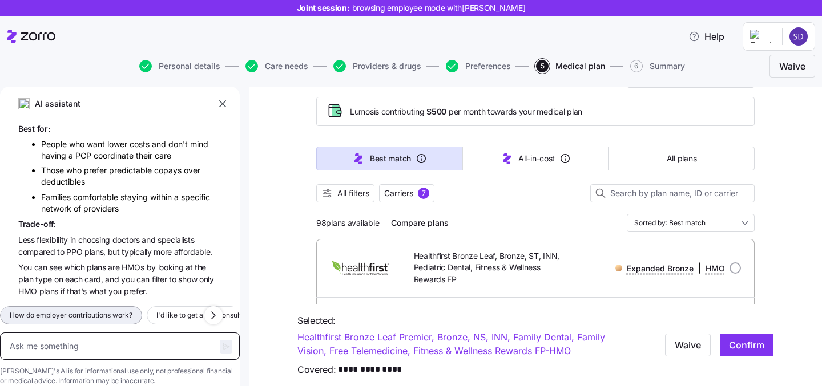
type textarea "x"
type textarea "m"
type textarea "x"
type textarea "my"
type textarea "x"
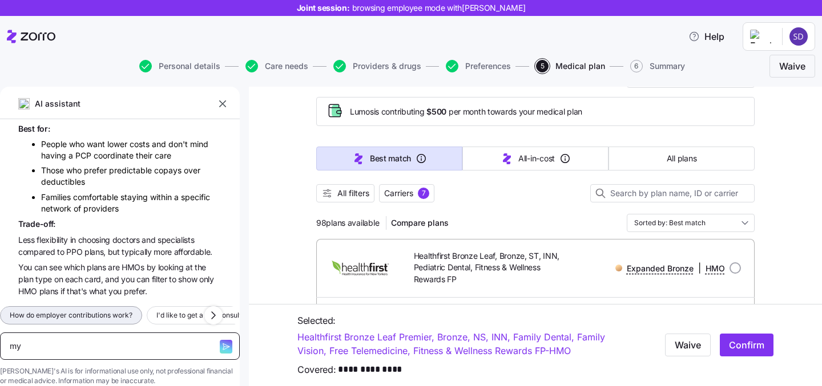
type textarea "my"
type textarea "x"
type textarea "my w"
type textarea "x"
type textarea "my wi"
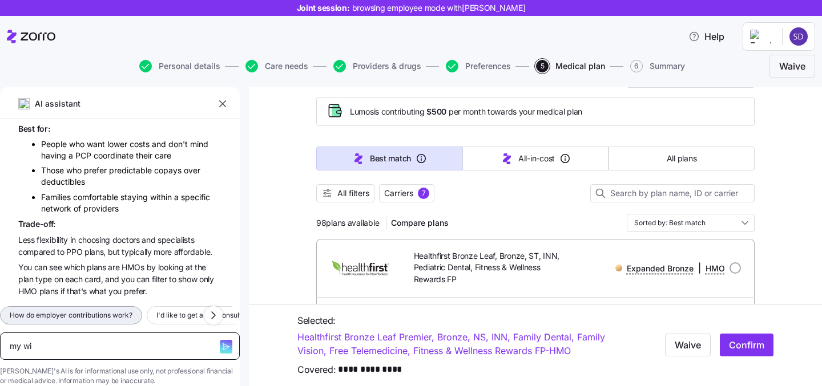
type textarea "x"
type textarea "my wif"
type textarea "x"
type textarea "my wife"
type textarea "x"
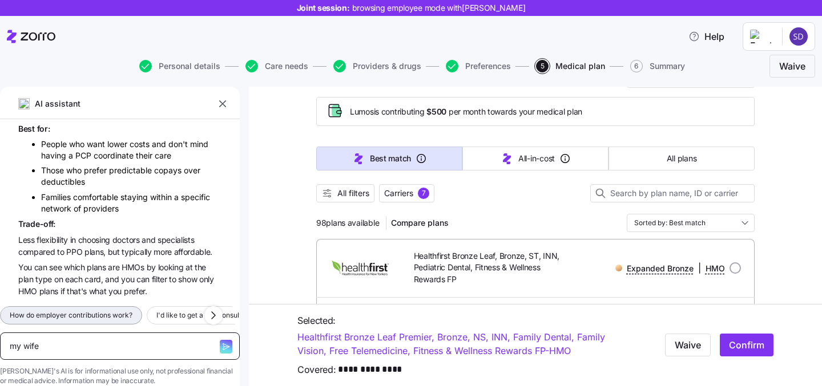
type textarea "my wife i"
type textarea "x"
type textarea "my wife is"
type textarea "x"
type textarea "my wife is"
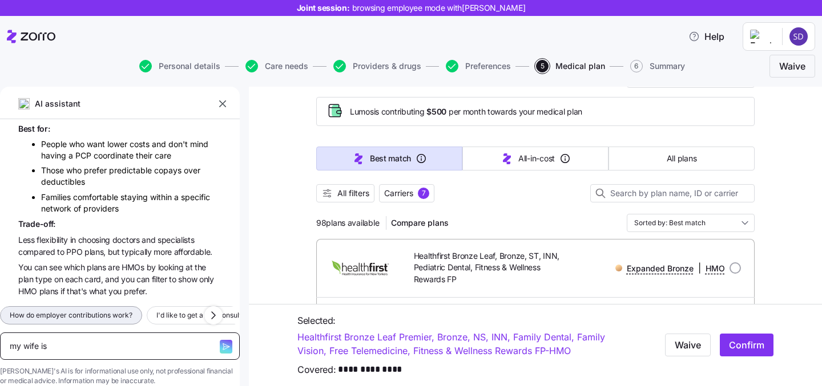
type textarea "x"
type textarea "my wife is p"
type textarea "x"
type textarea "my wife is pr"
type textarea "x"
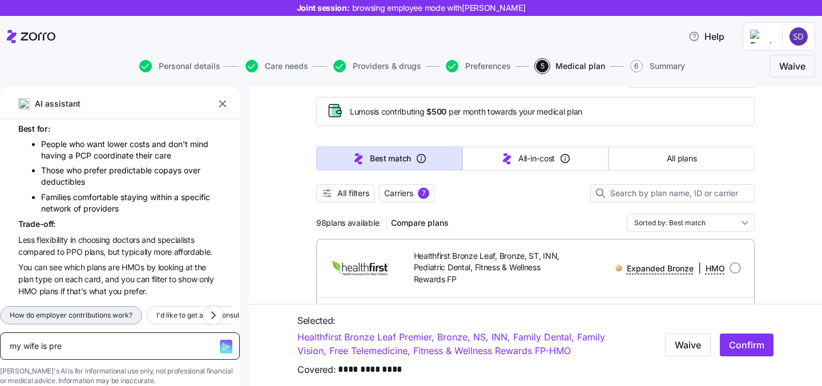
type textarea "my wife is preg"
type textarea "x"
type textarea "my wife is pregn"
type textarea "x"
type textarea "my wife is pregnan"
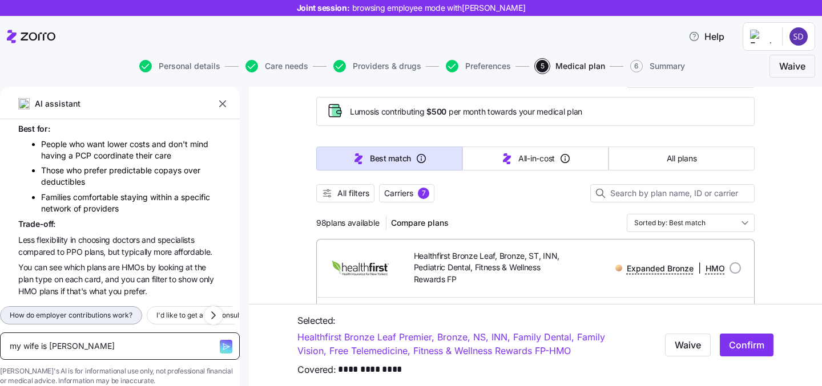
type textarea "x"
type textarea "my wife is pregnant"
type textarea "x"
type textarea "my wife is pregnant"
type textarea "x"
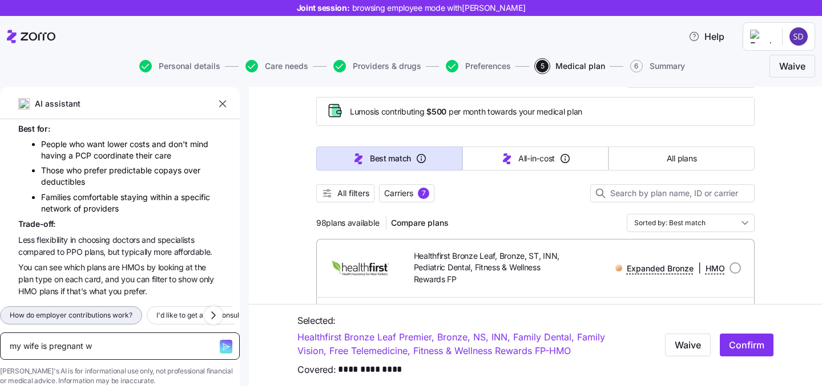
type textarea "my wife is pregnant wh"
type textarea "x"
type textarea "my wife is pregnant wha"
type textarea "x"
type textarea "my wife is pregnant what"
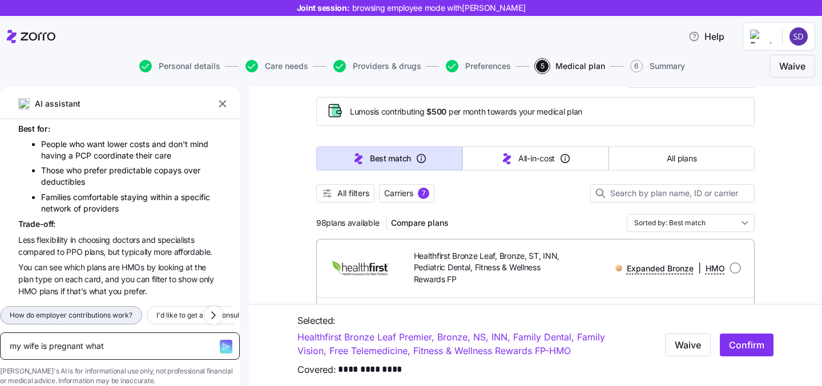
type textarea "x"
type textarea "my wife is pregnant what"
type textarea "x"
type textarea "my wife is pregnant what p"
type textarea "x"
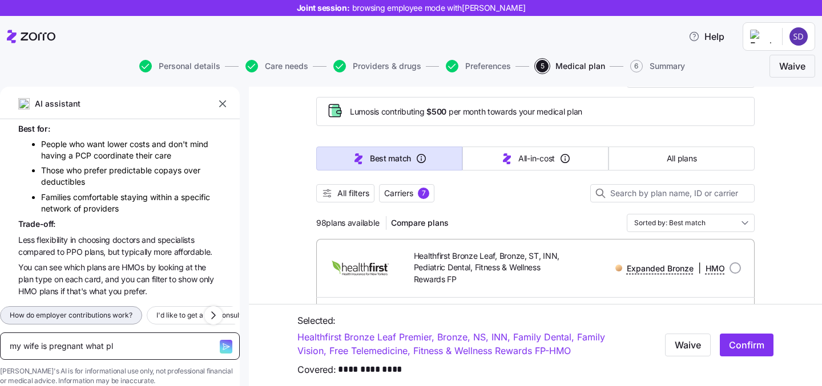
type textarea "my wife is pregnant what pla"
type textarea "x"
type textarea "my wife is pregnant what plan"
type textarea "x"
type textarea "my wife is pregnant what plan"
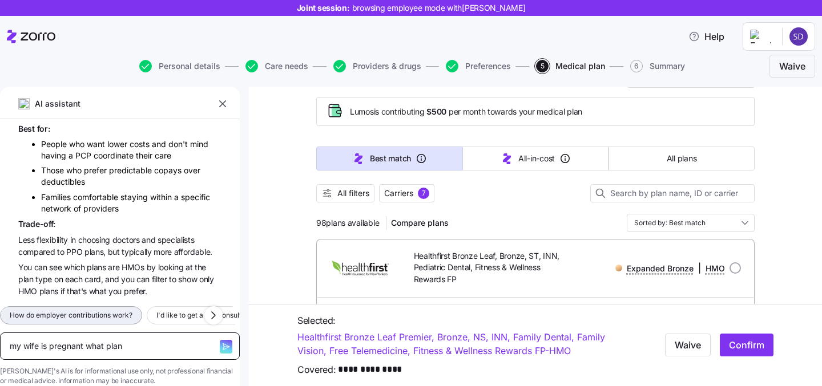
type textarea "x"
type textarea "my wife is pregnant what plan d"
type textarea "x"
type textarea "my wife is pregnant what plan do"
type textarea "x"
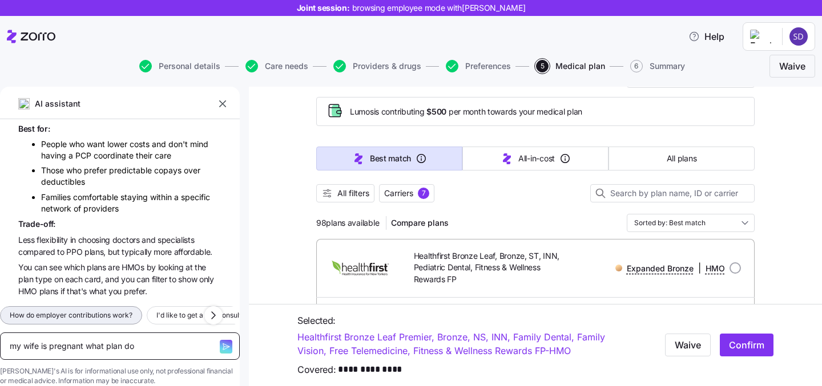
type textarea "my wife is pregnant what plan do"
type textarea "x"
type textarea "my wife is pregnant what plan do I"
type textarea "x"
type textarea "my wife is pregnant what plan do I"
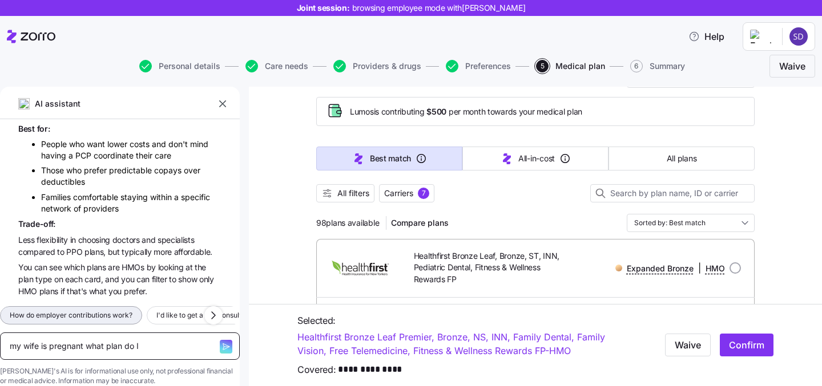
type textarea "x"
type textarea "my wife is pregnant what plan do I ch"
type textarea "x"
type textarea "my wife is pregnant what plan do I cho"
type textarea "x"
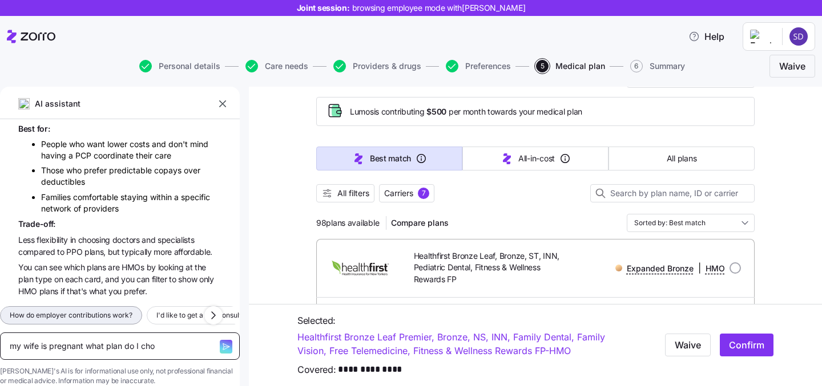
type textarea "my wife is pregnant what plan do I choo"
type textarea "x"
type textarea "my wife is pregnant what plan do I choos"
type textarea "x"
type textarea "my wife is pregnant what plan do I choose"
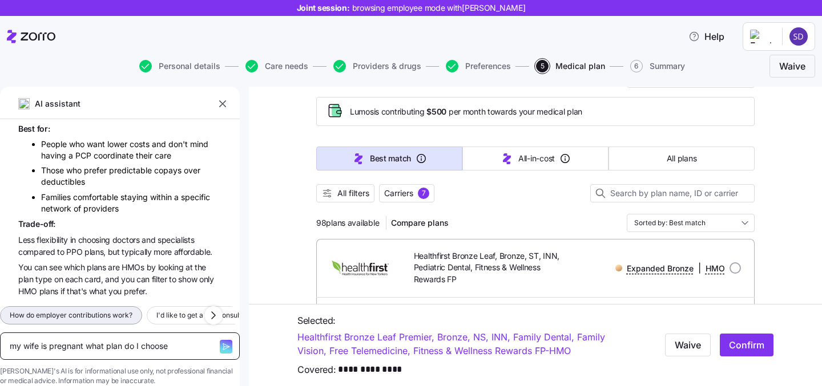
type textarea "x"
type textarea "my wife is pregnant what plan do I choose?"
type textarea "x"
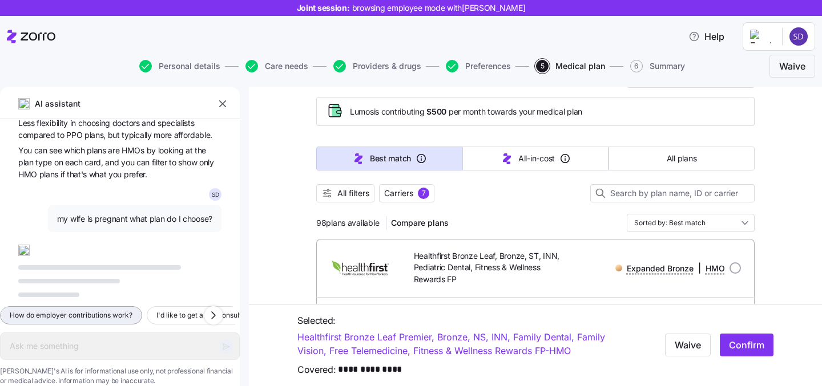
scroll to position [5979, 0]
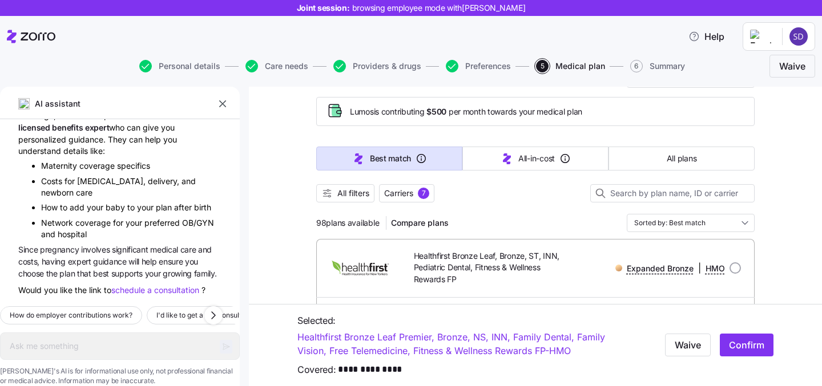
type textarea "x"
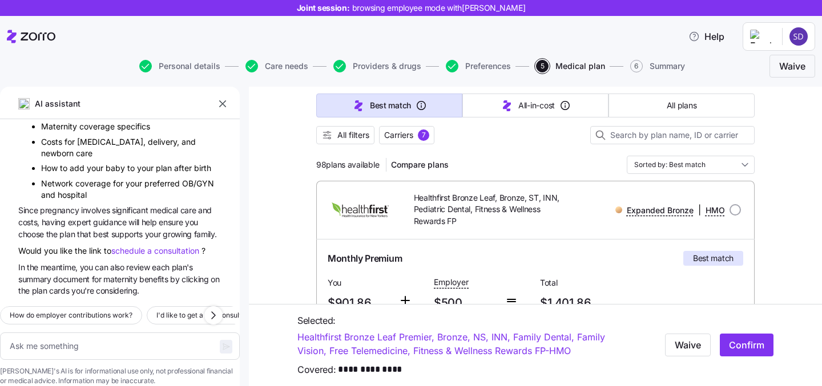
scroll to position [121, 0]
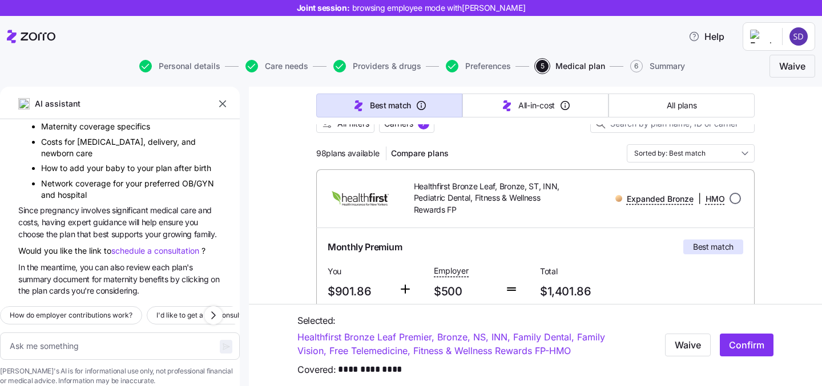
click at [733, 201] on input "radio" at bounding box center [735, 198] width 11 height 11
radio input "true"
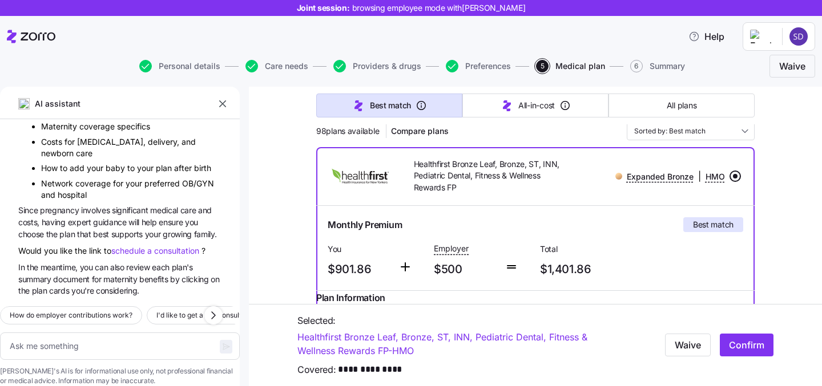
scroll to position [178, 0]
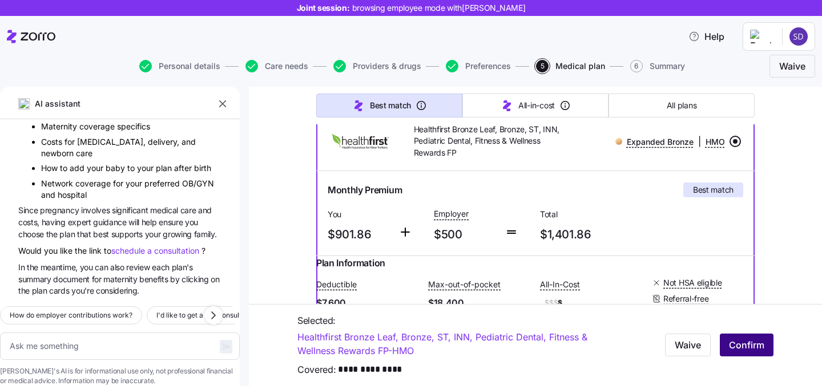
click at [748, 342] on span "Confirm" at bounding box center [746, 345] width 35 height 14
type textarea "x"
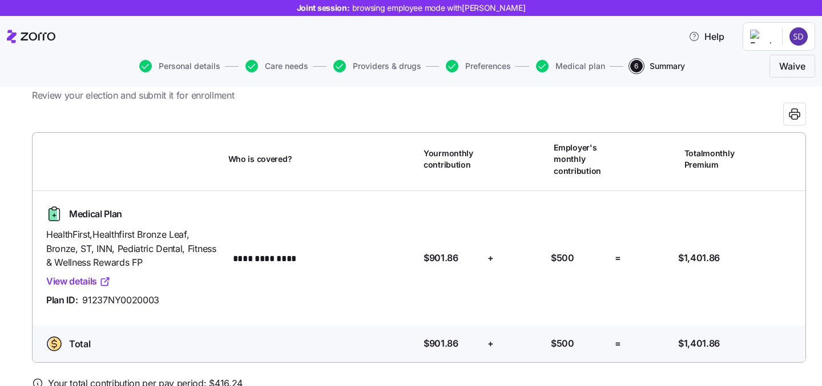
scroll to position [39, 0]
